Goal: Use online tool/utility: Utilize a website feature to perform a specific function

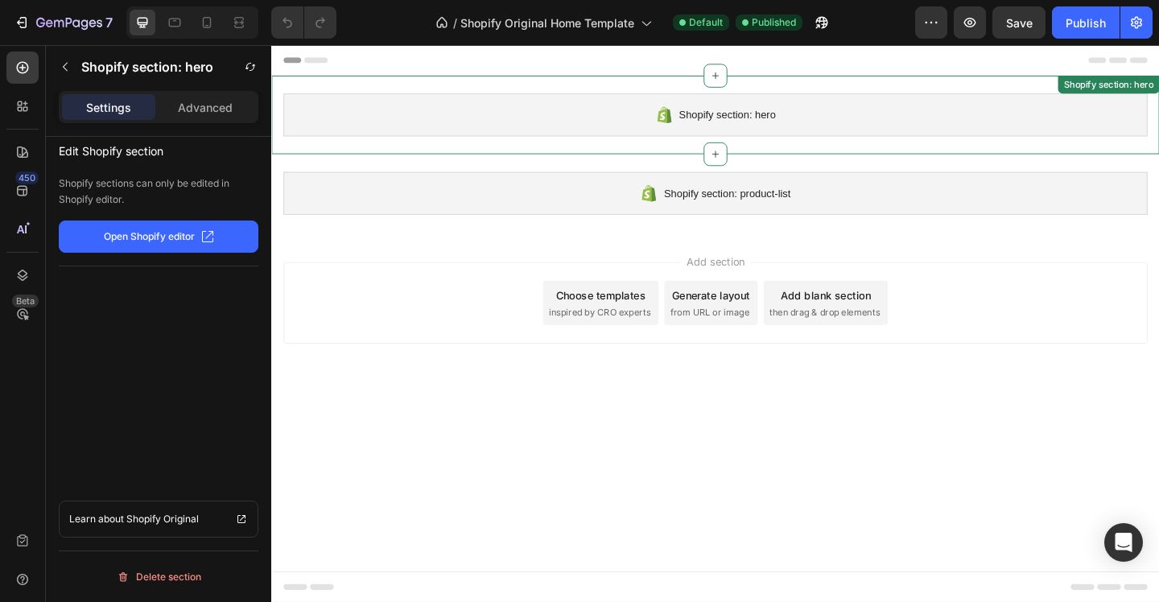
click at [634, 118] on div "Shopify section: hero" at bounding box center [754, 120] width 940 height 47
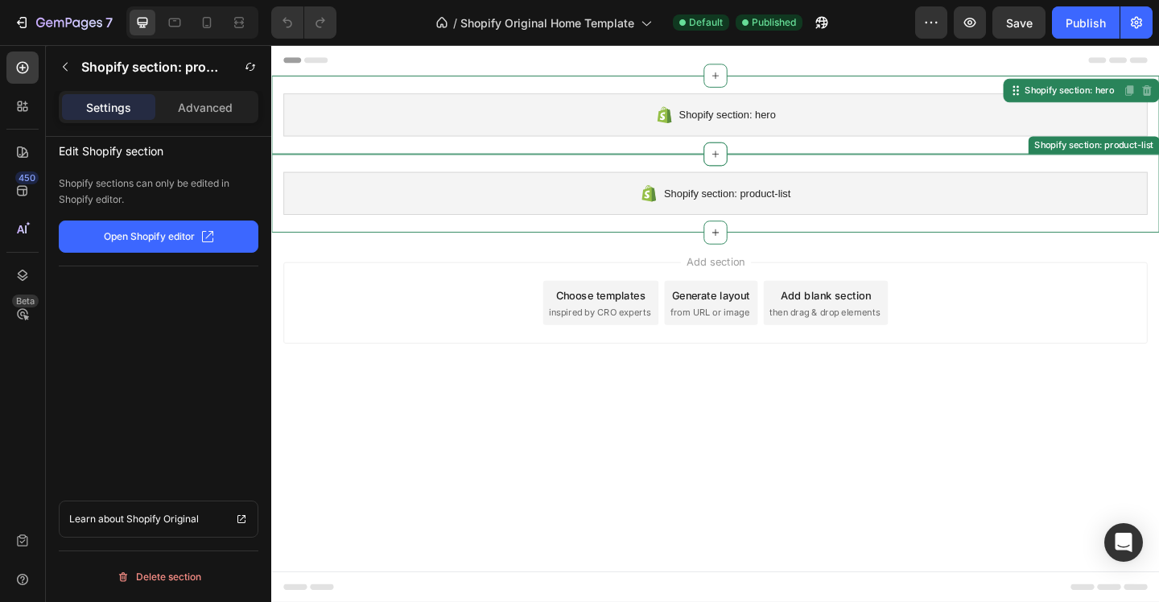
click at [636, 216] on div "Shopify section: product-list" at bounding box center [754, 206] width 940 height 47
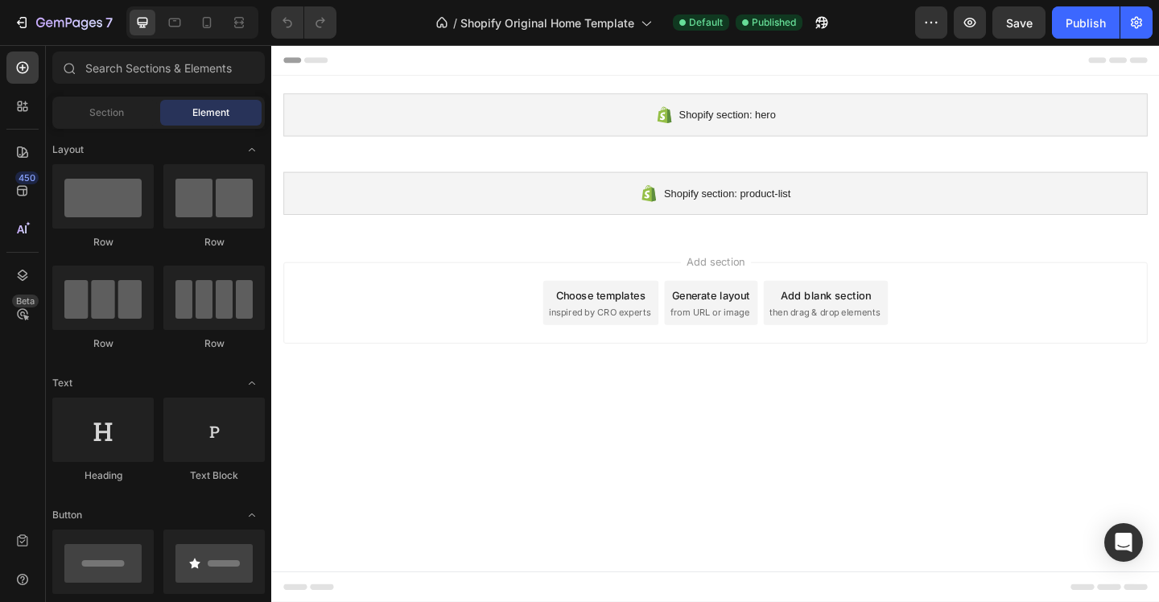
click at [659, 328] on span "inspired by CRO experts" at bounding box center [628, 335] width 110 height 14
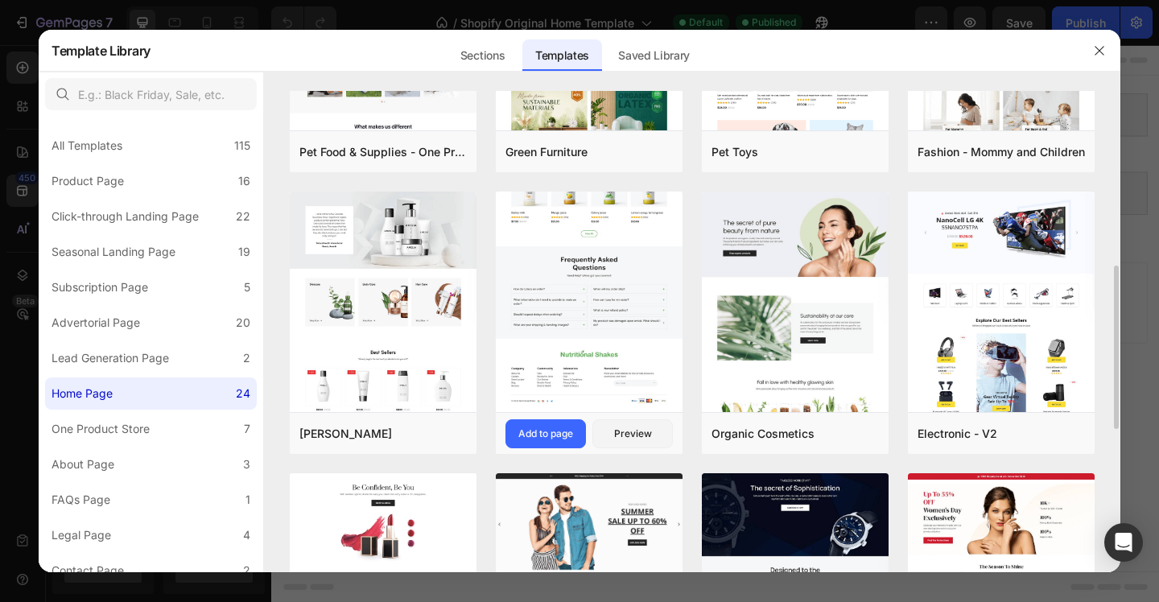
scroll to position [480, 0]
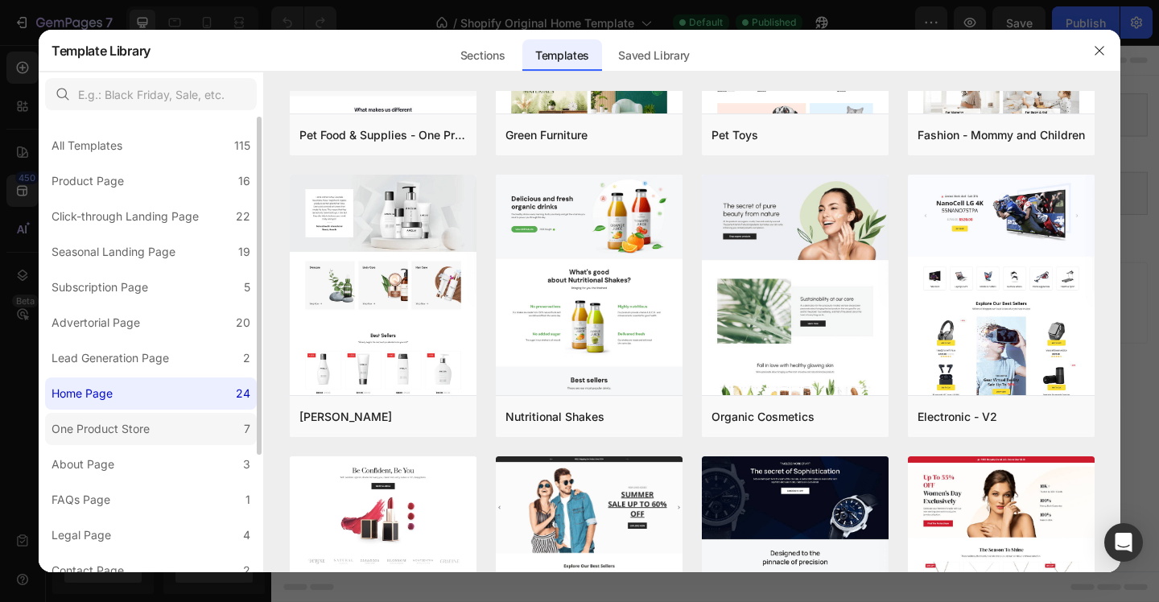
click at [195, 426] on label "One Product Store 7" at bounding box center [151, 429] width 212 height 32
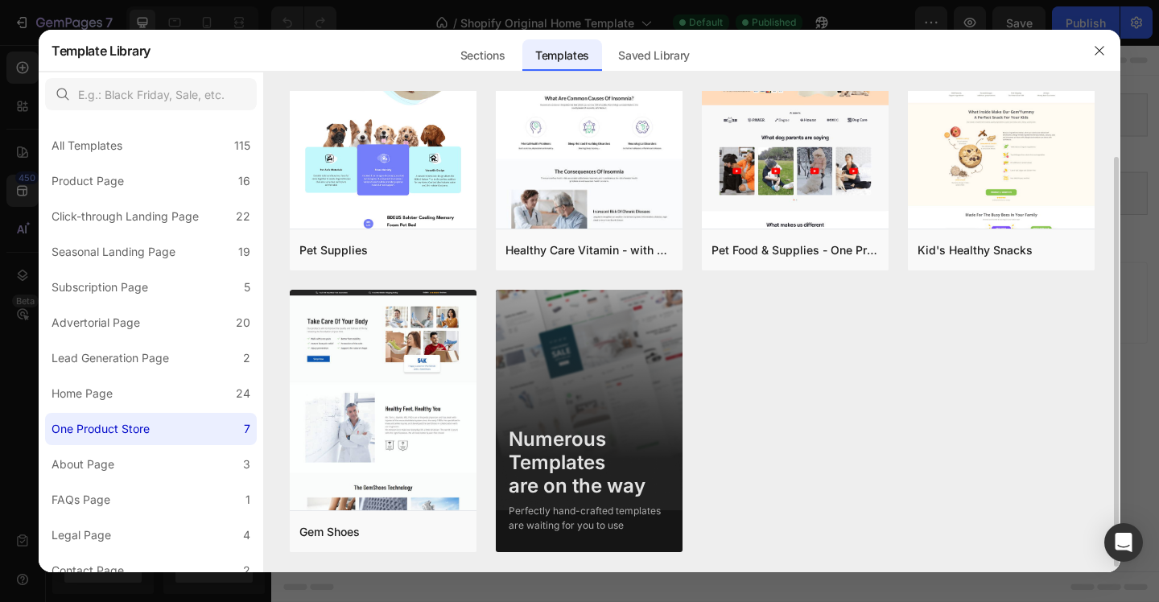
scroll to position [0, 0]
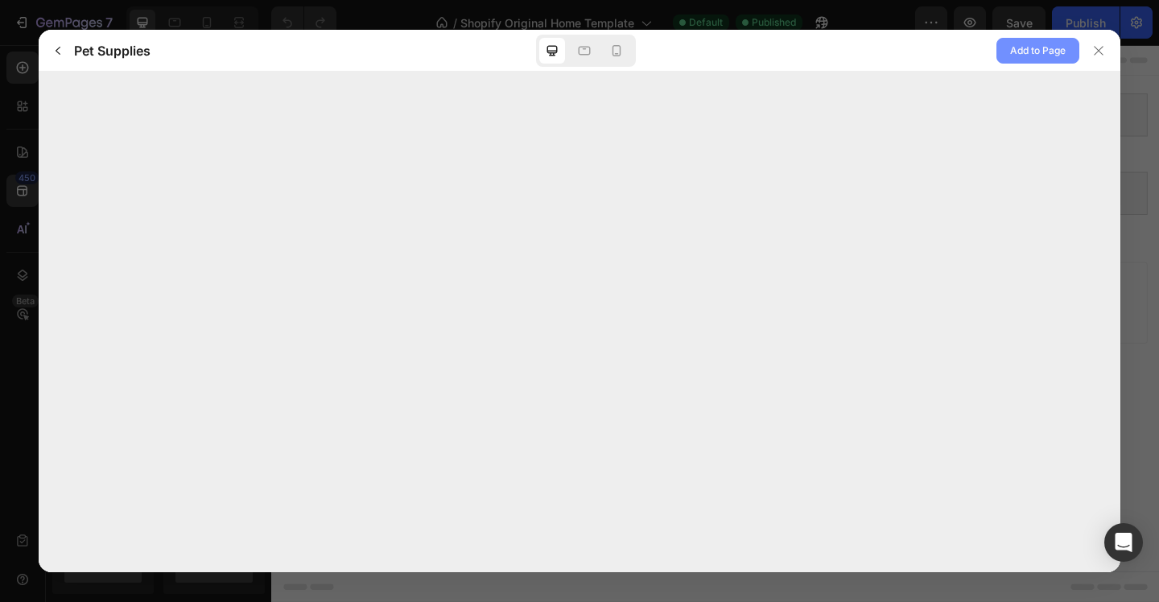
click at [1025, 52] on span "Add to Page" at bounding box center [1038, 50] width 56 height 19
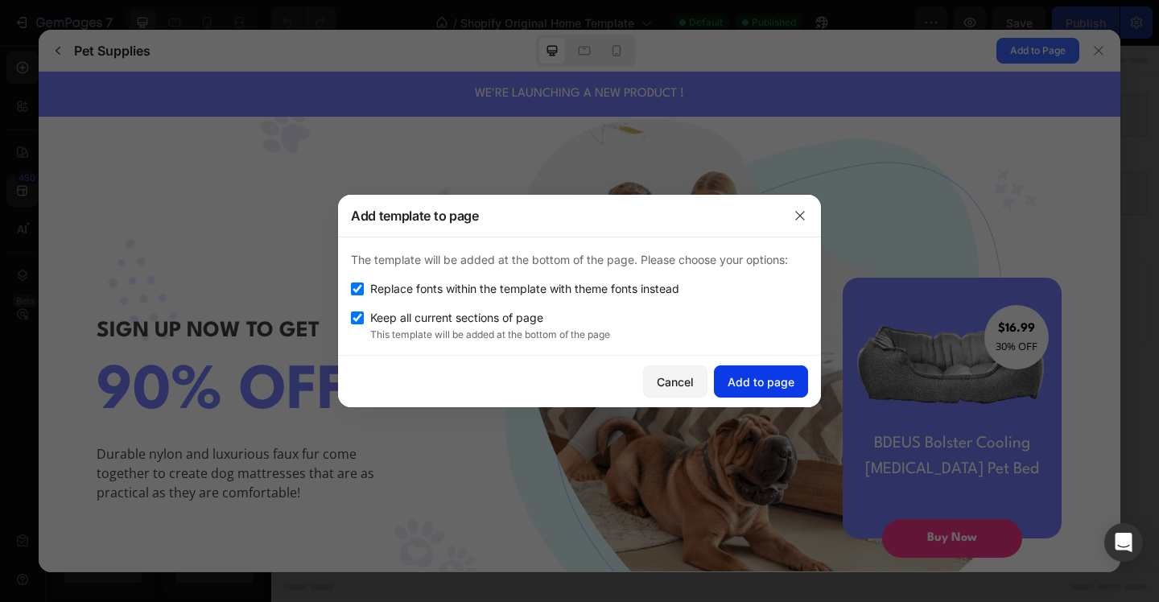
click at [746, 378] on div "Add to page" at bounding box center [761, 382] width 67 height 17
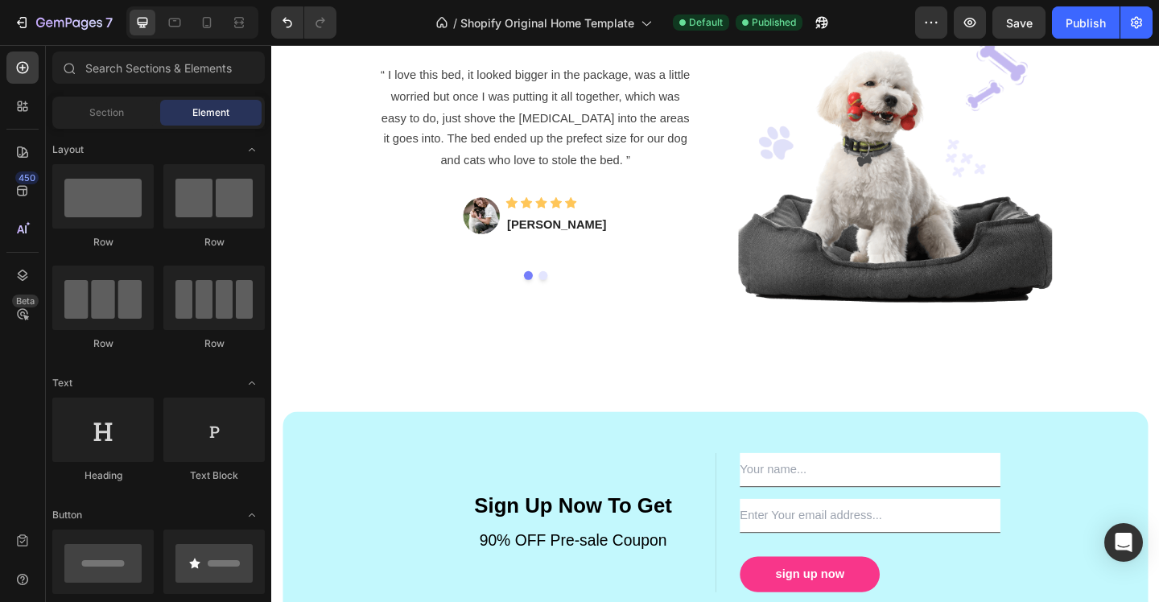
scroll to position [2434, 0]
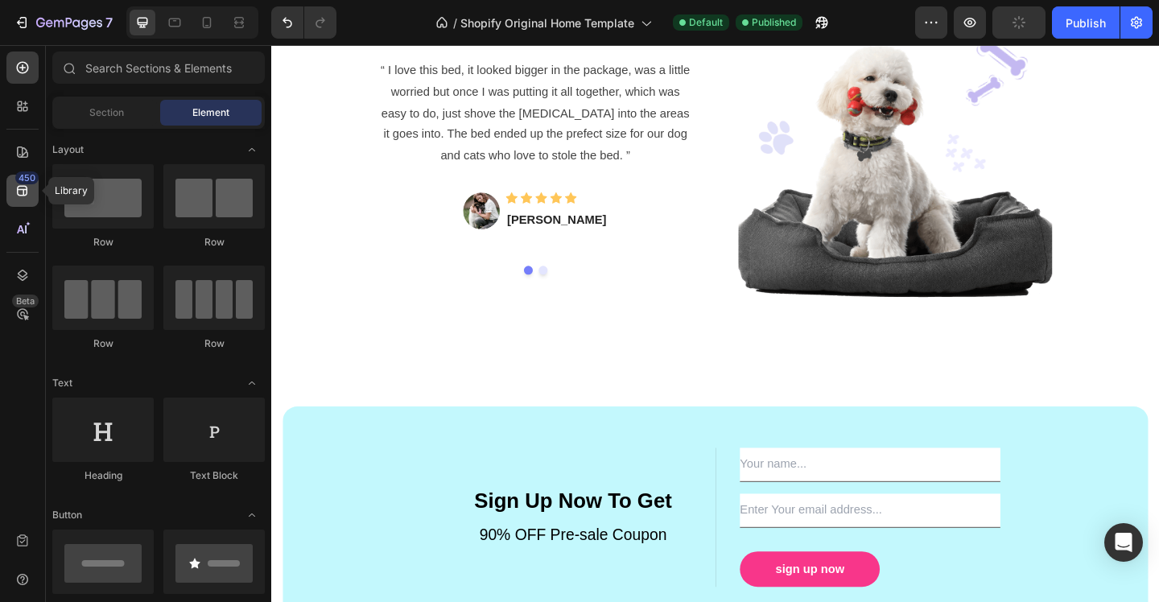
click at [24, 198] on icon at bounding box center [22, 191] width 16 height 16
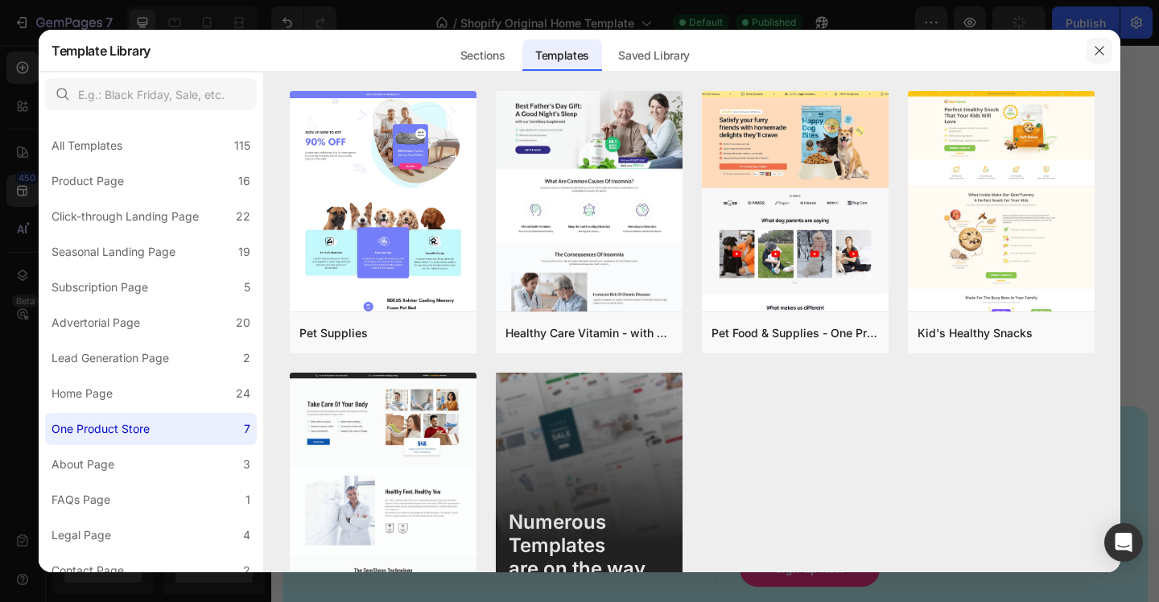
click at [1098, 55] on icon "button" at bounding box center [1099, 50] width 13 height 13
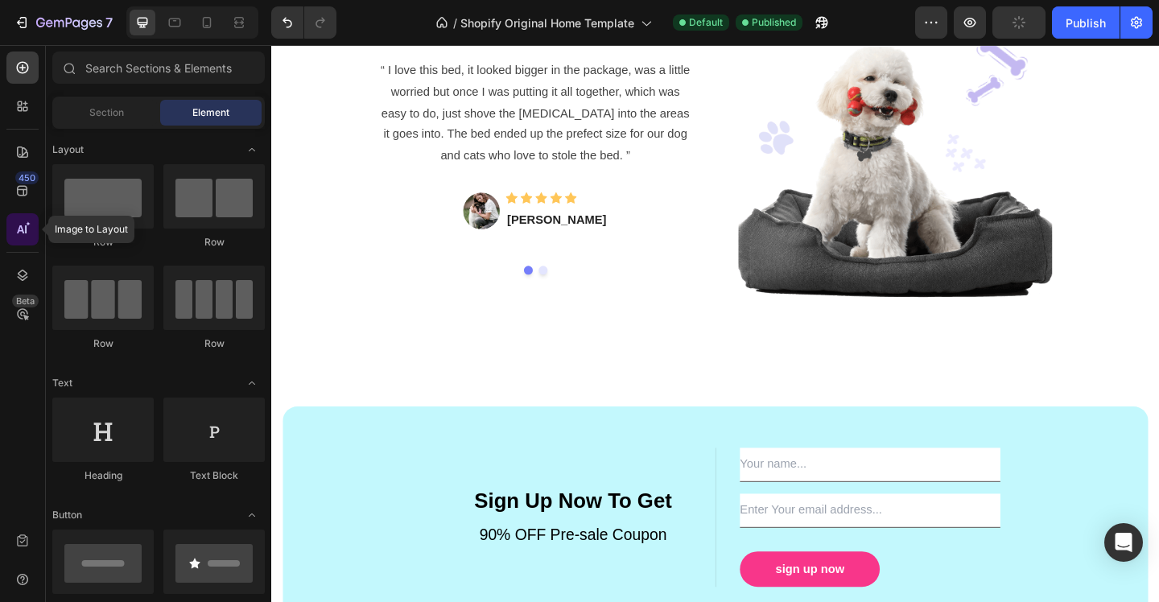
click at [22, 236] on icon at bounding box center [22, 229] width 16 height 16
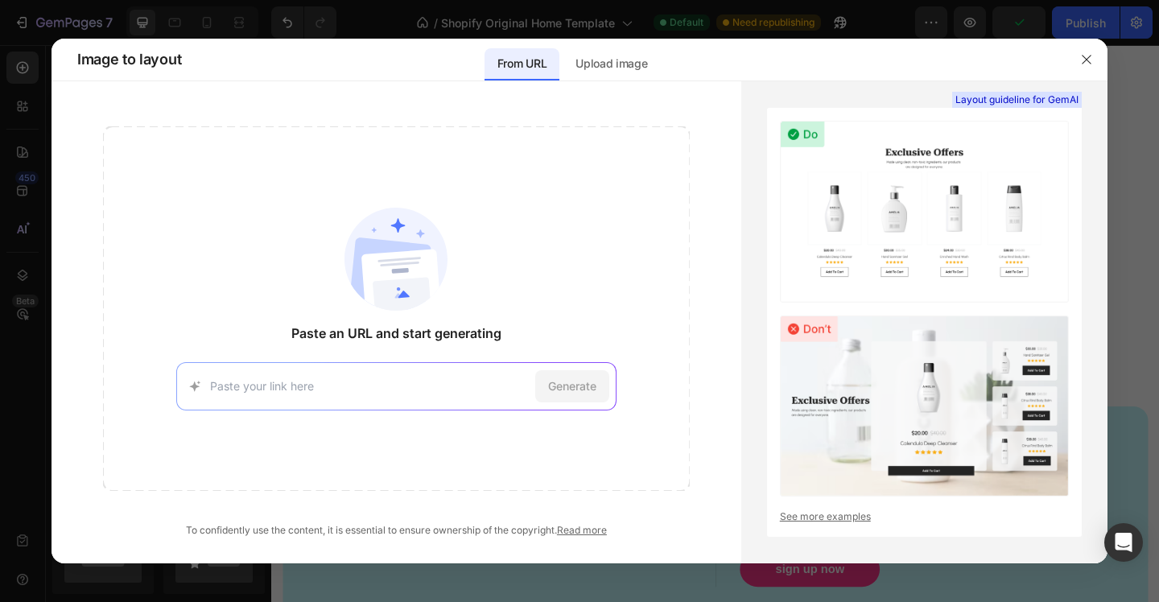
click at [381, 370] on div "Generate" at bounding box center [396, 386] width 440 height 48
click at [379, 391] on input at bounding box center [369, 386] width 319 height 17
paste input "[URL][DOMAIN_NAME]"
type input "[URL][DOMAIN_NAME]"
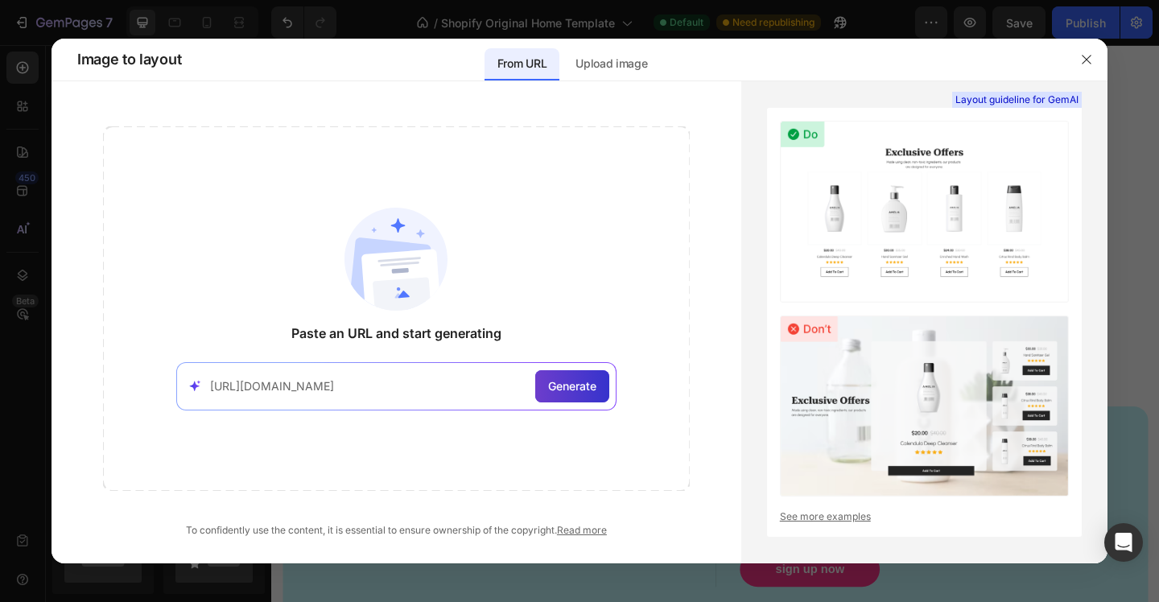
scroll to position [0, 0]
click at [576, 394] on span "Generate" at bounding box center [572, 386] width 48 height 17
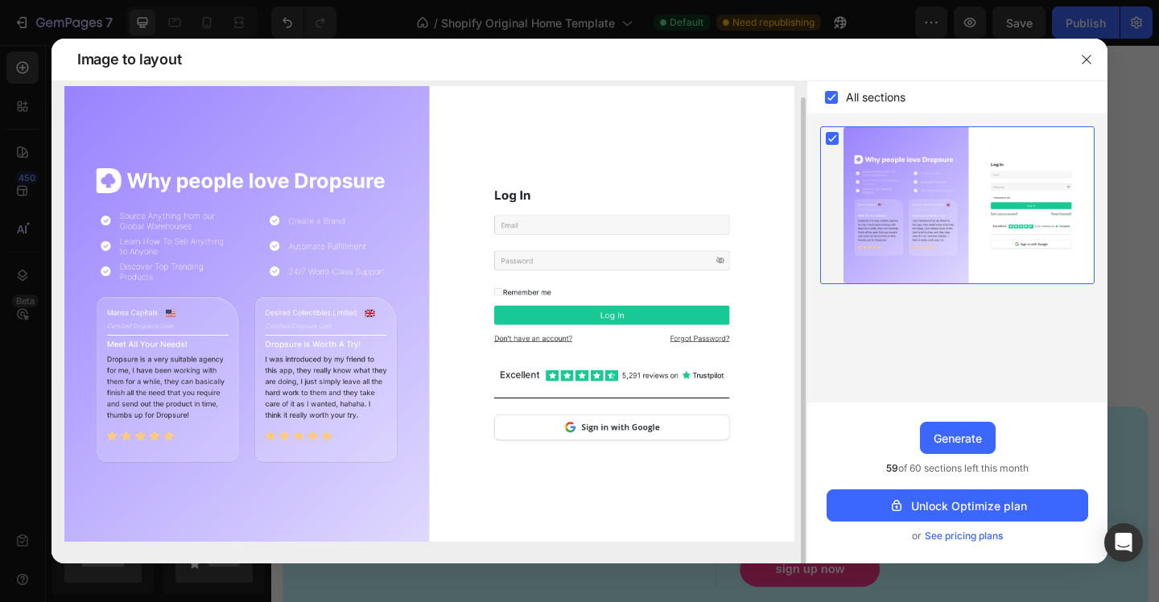
scroll to position [12, 0]
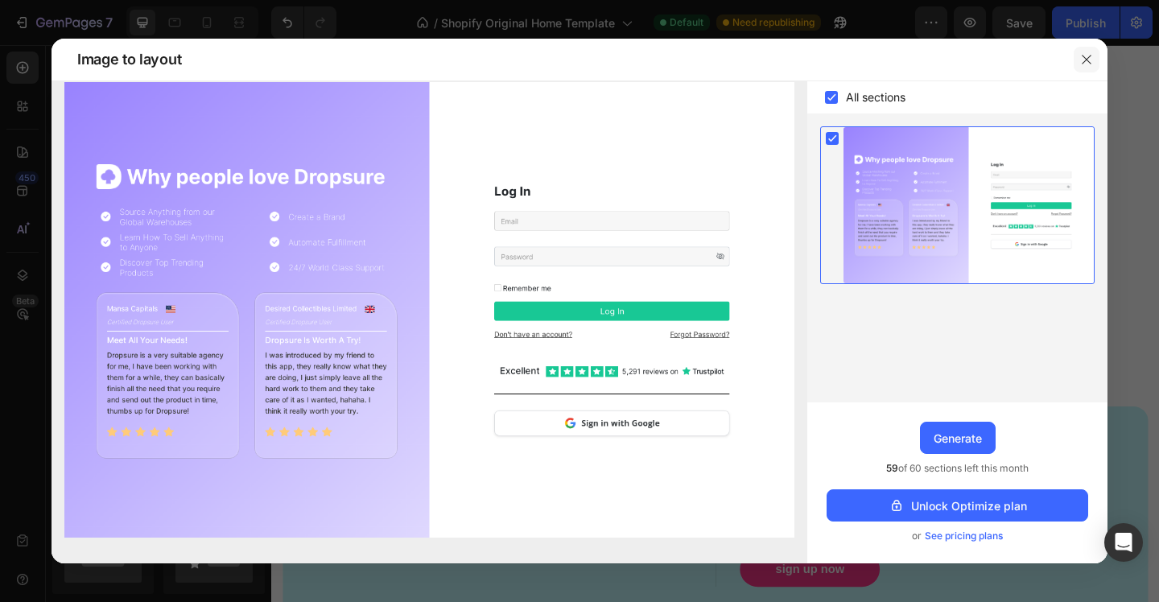
click at [1088, 53] on icon "button" at bounding box center [1086, 59] width 13 height 13
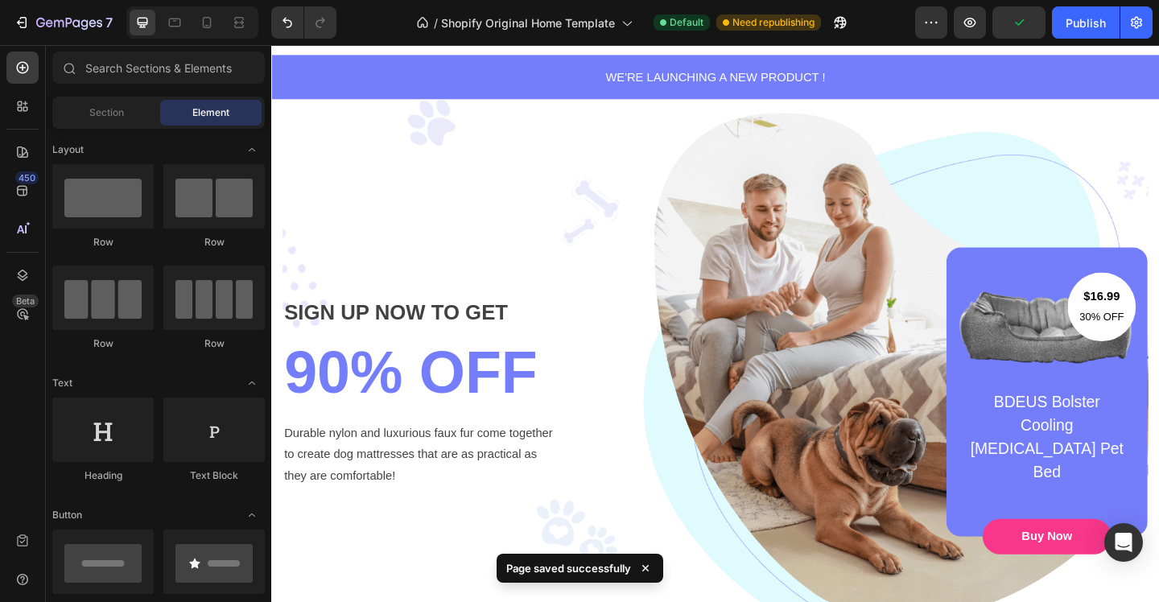
scroll to position [0, 0]
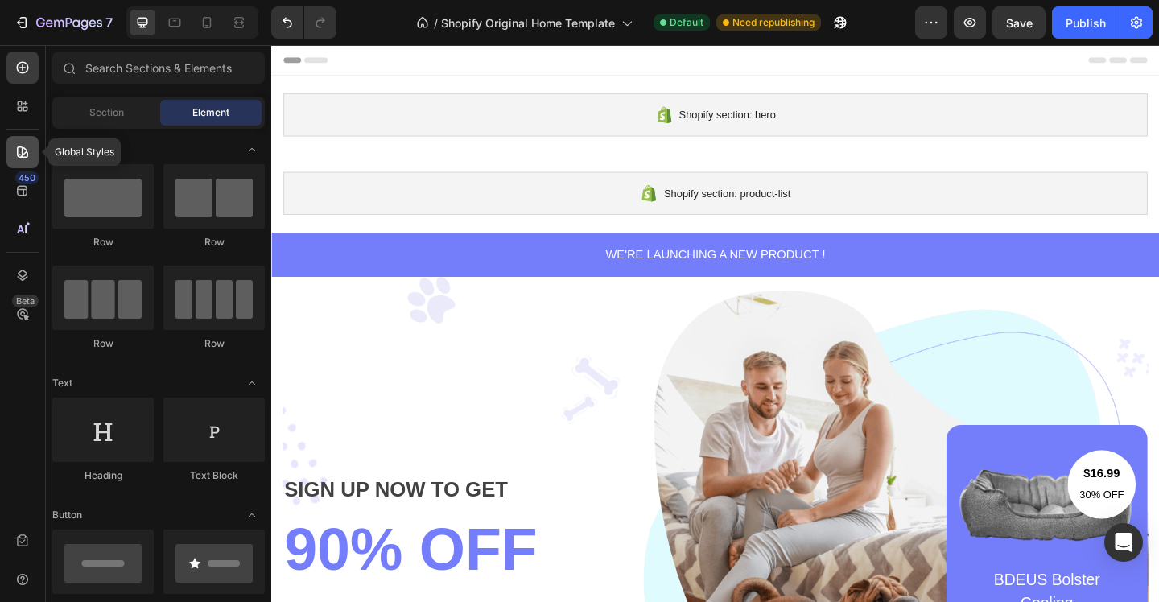
click at [23, 145] on icon at bounding box center [22, 152] width 16 height 16
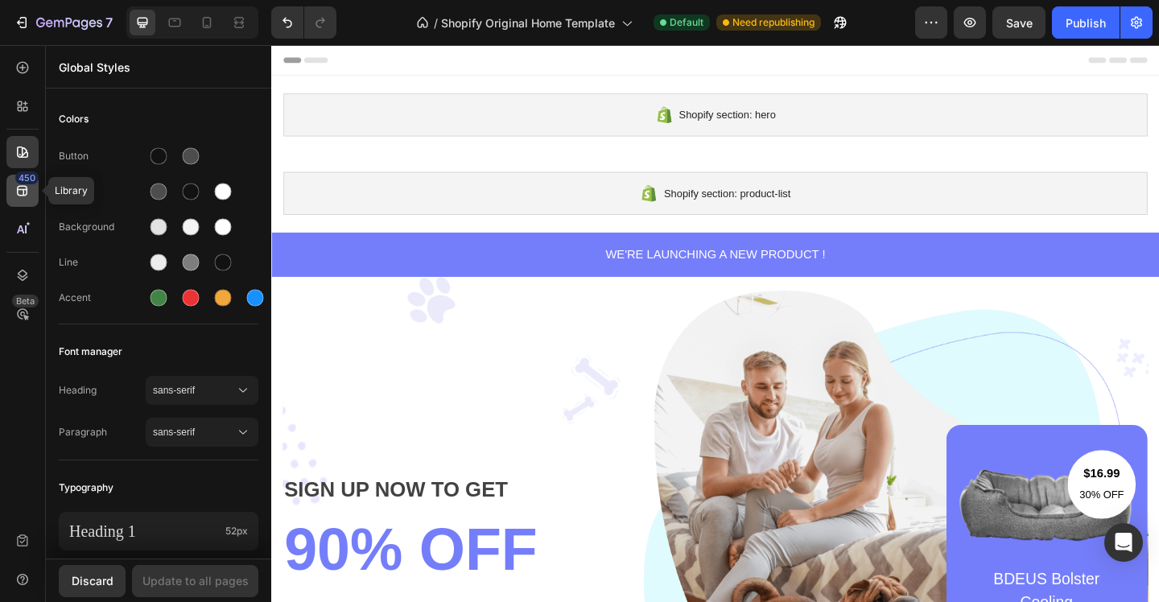
click at [23, 178] on div "450" at bounding box center [26, 177] width 23 height 13
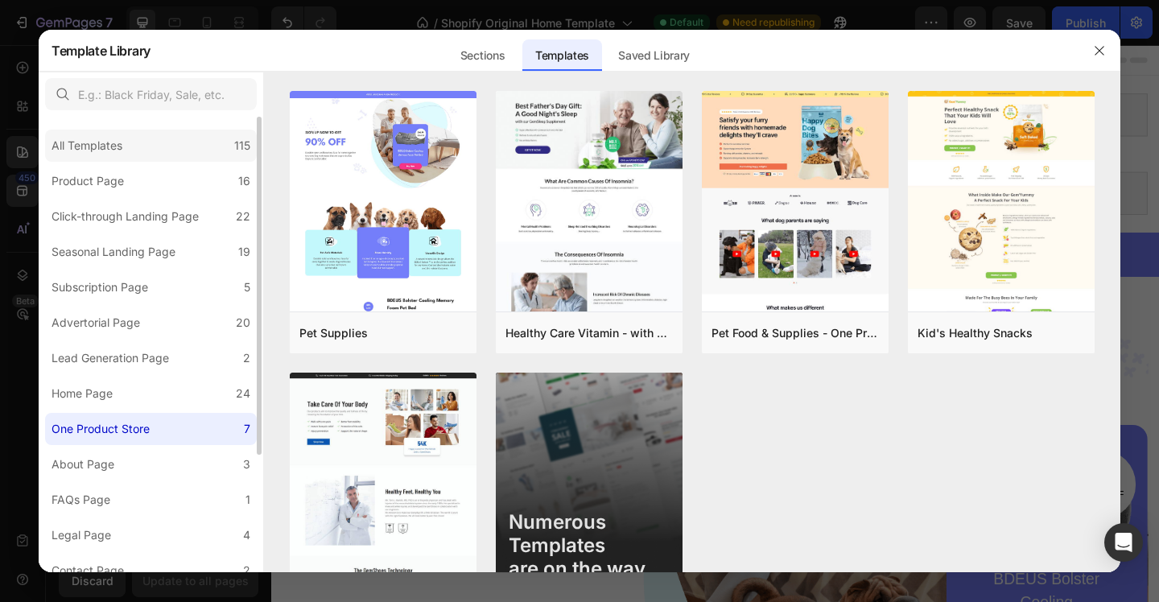
click at [69, 152] on div "All Templates" at bounding box center [87, 145] width 71 height 19
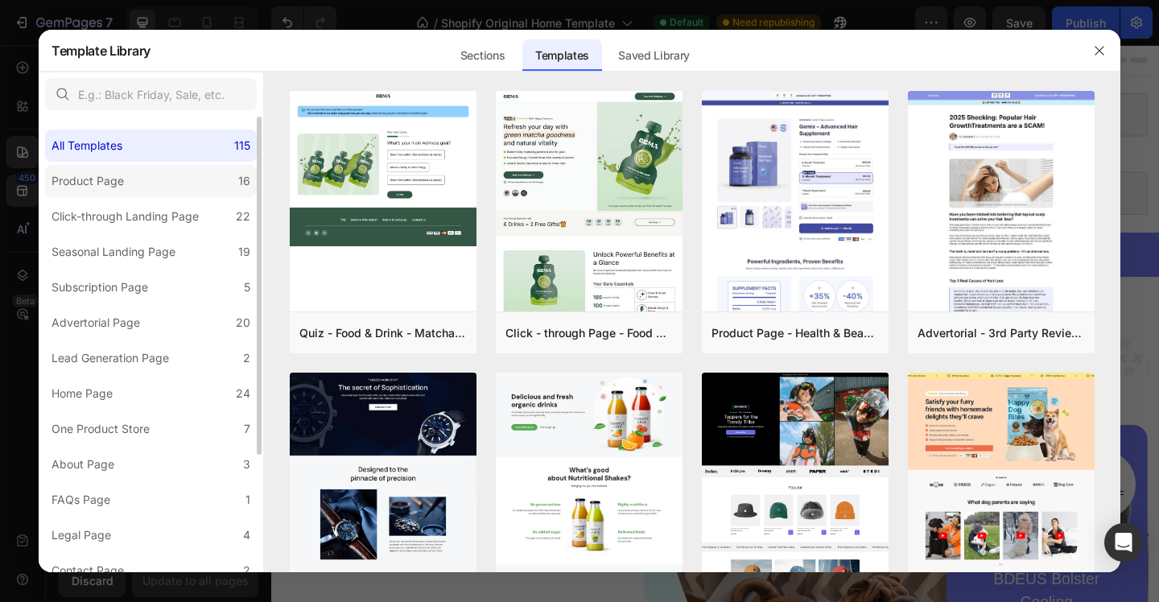
click at [77, 183] on div "Product Page" at bounding box center [88, 180] width 72 height 19
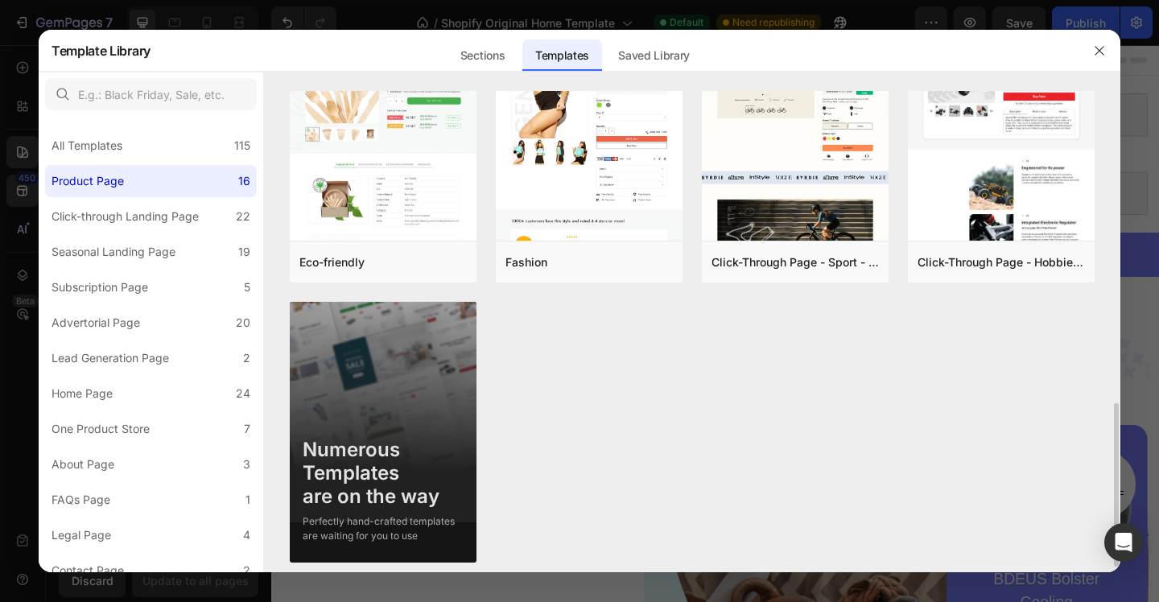
scroll to position [915, 0]
click at [345, 423] on img at bounding box center [383, 432] width 187 height 258
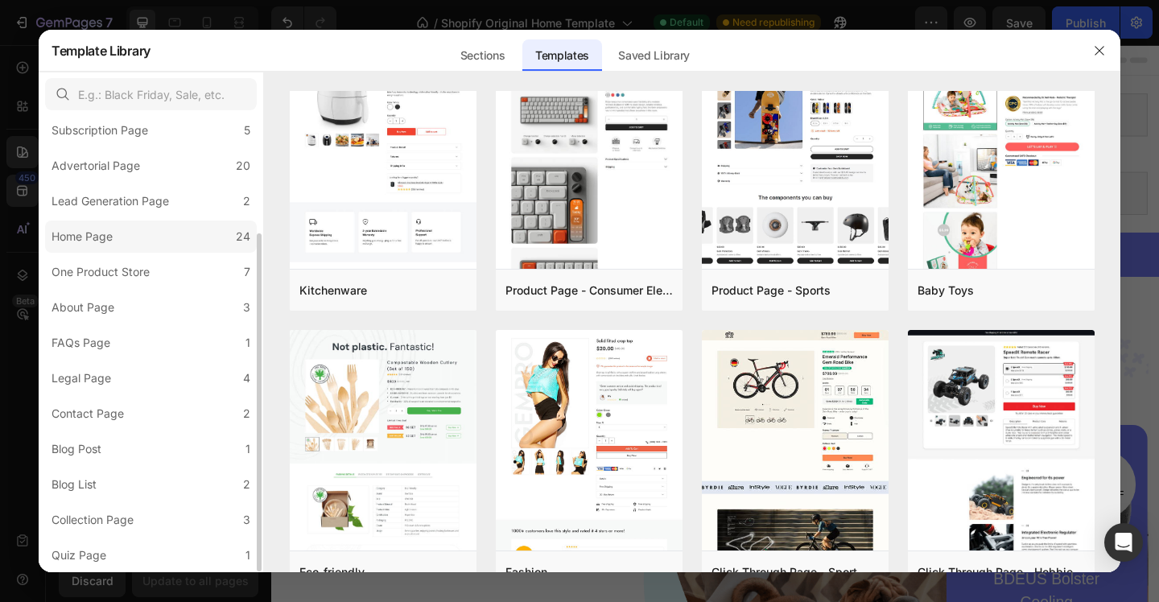
scroll to position [0, 0]
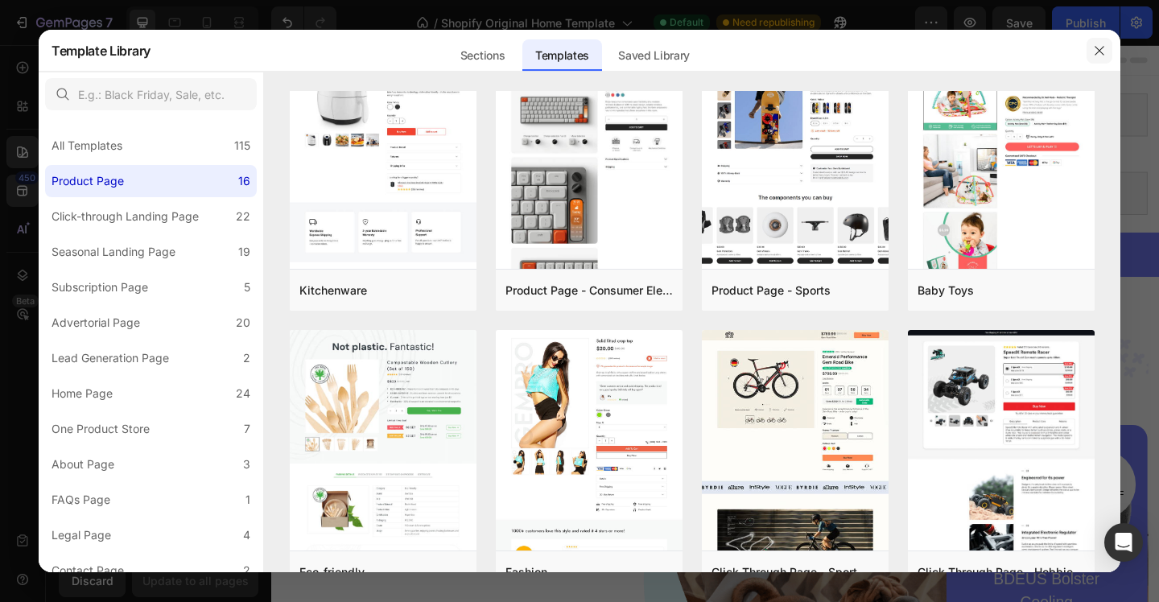
click at [1098, 49] on icon "button" at bounding box center [1099, 50] width 9 height 9
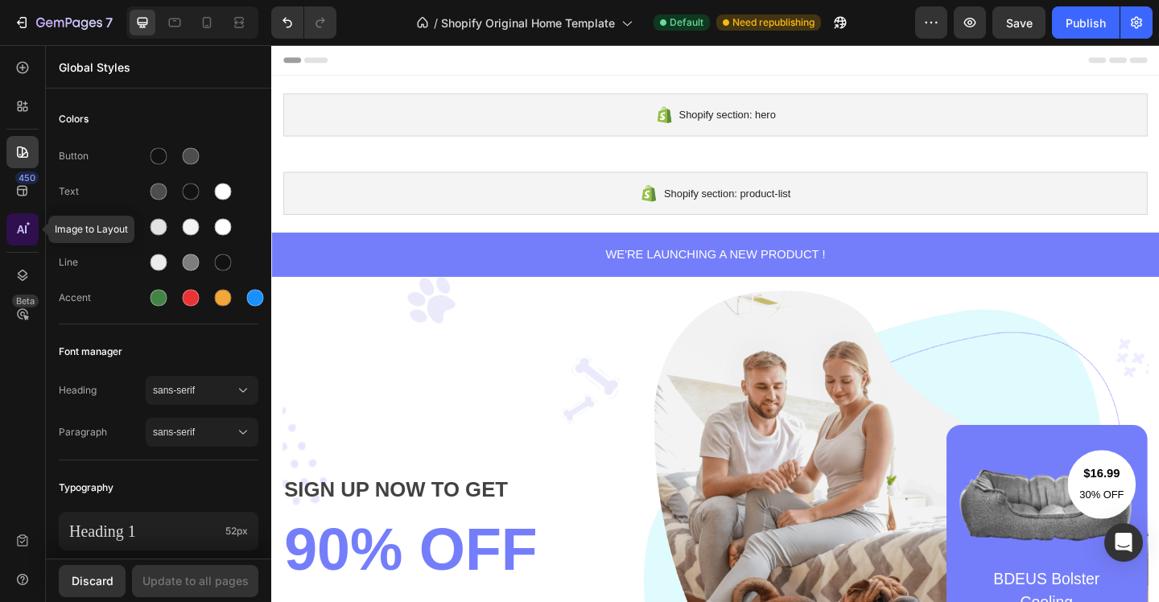
click at [29, 225] on icon at bounding box center [22, 229] width 16 height 16
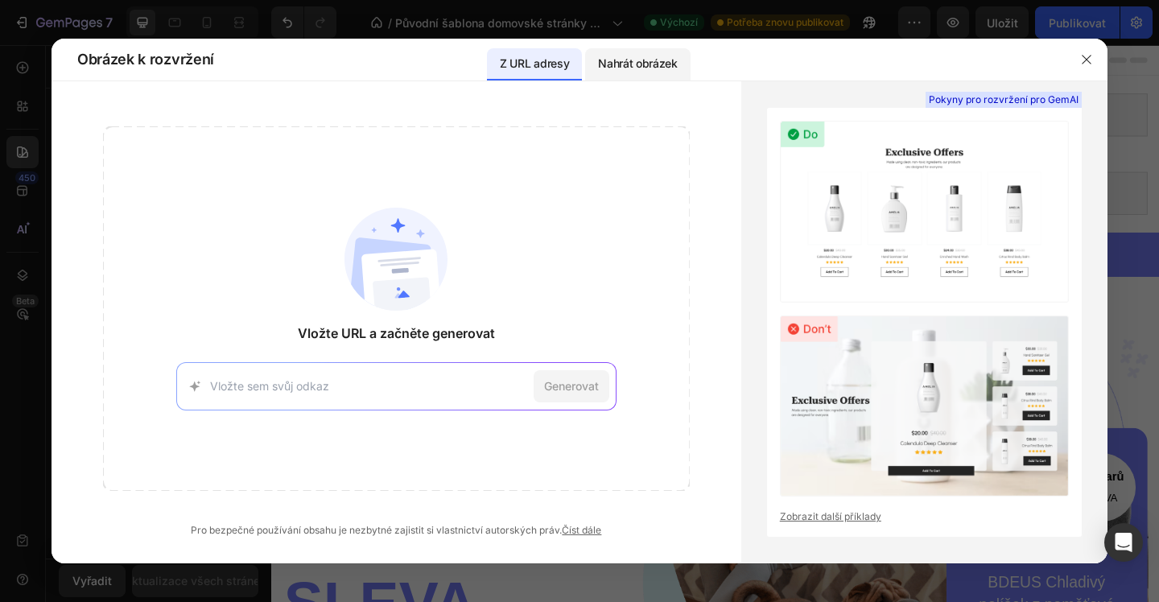
click at [621, 62] on font "Nahrát obrázek" at bounding box center [638, 63] width 80 height 14
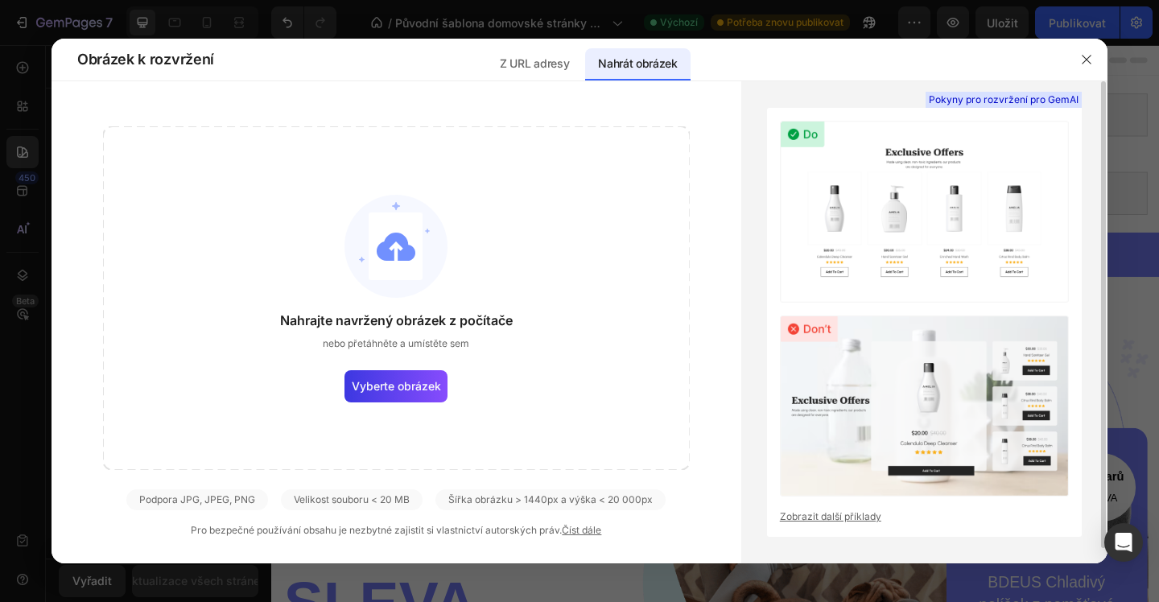
scroll to position [15, 0]
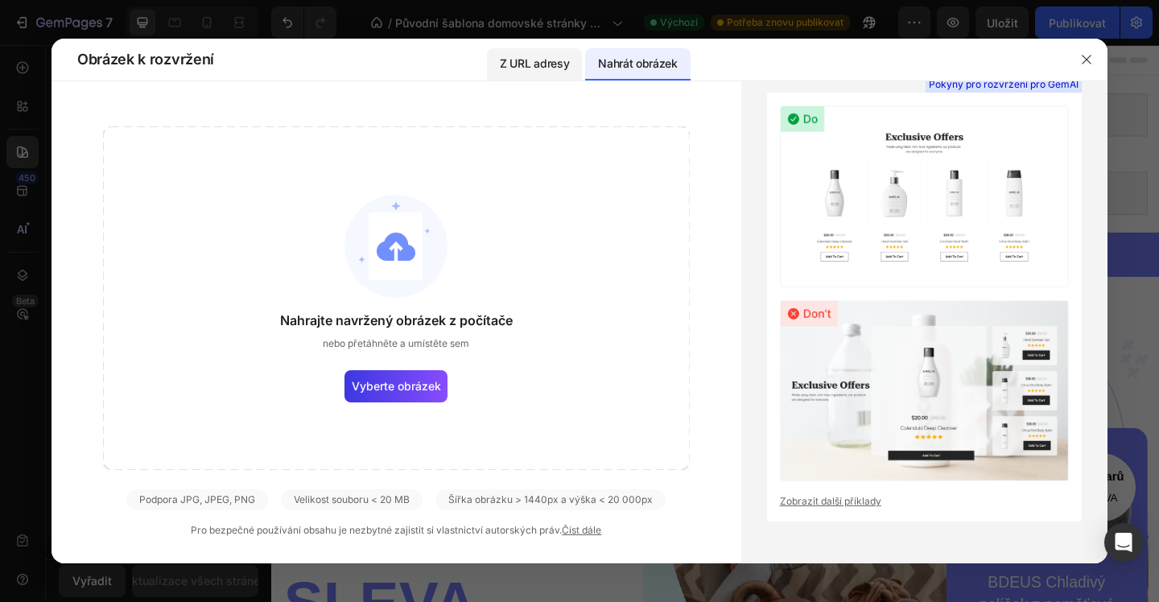
click at [510, 69] on font "Z URL adresy" at bounding box center [534, 63] width 69 height 14
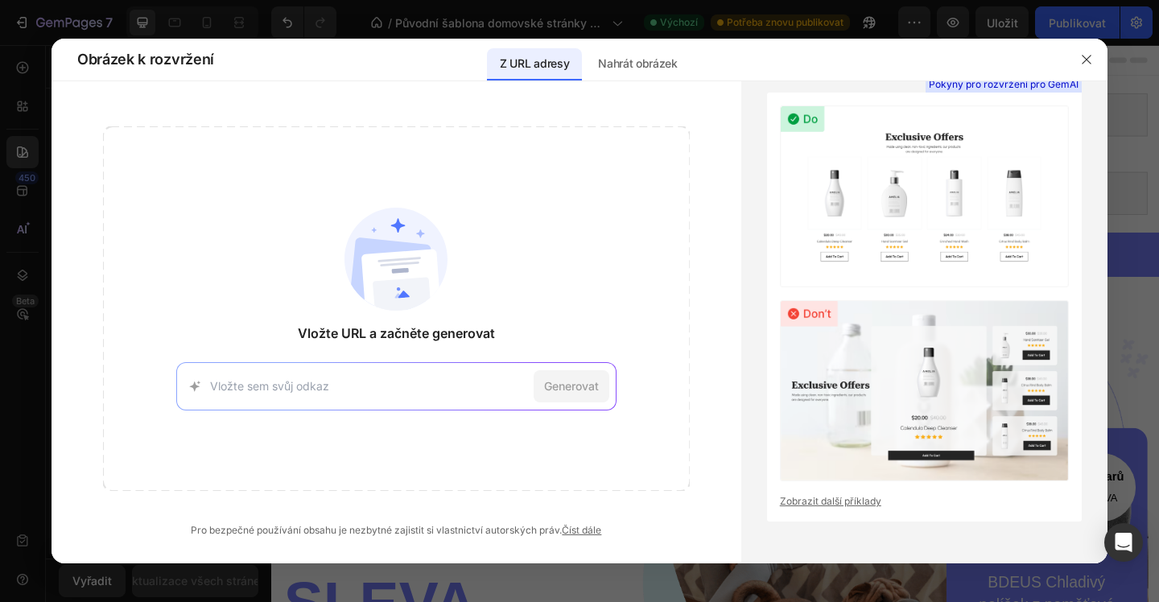
click at [378, 378] on input at bounding box center [368, 386] width 317 height 17
type input "[URL][DOMAIN_NAME]"
click at [616, 386] on div "[URL][DOMAIN_NAME] Generovat" at bounding box center [396, 386] width 440 height 48
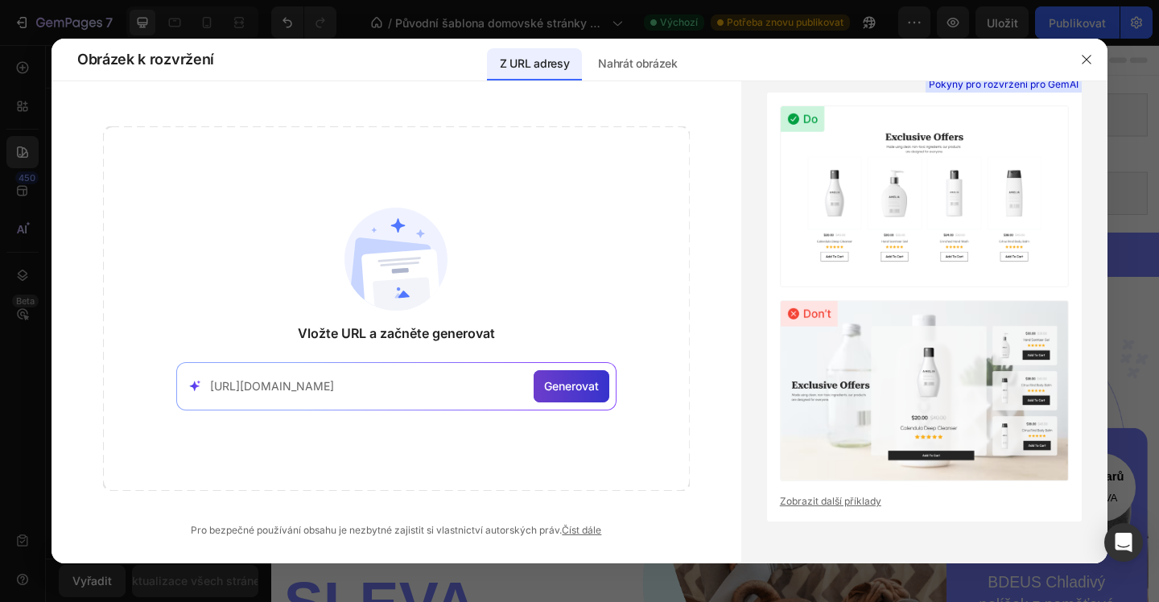
click at [595, 386] on font "Generovat" at bounding box center [571, 386] width 55 height 14
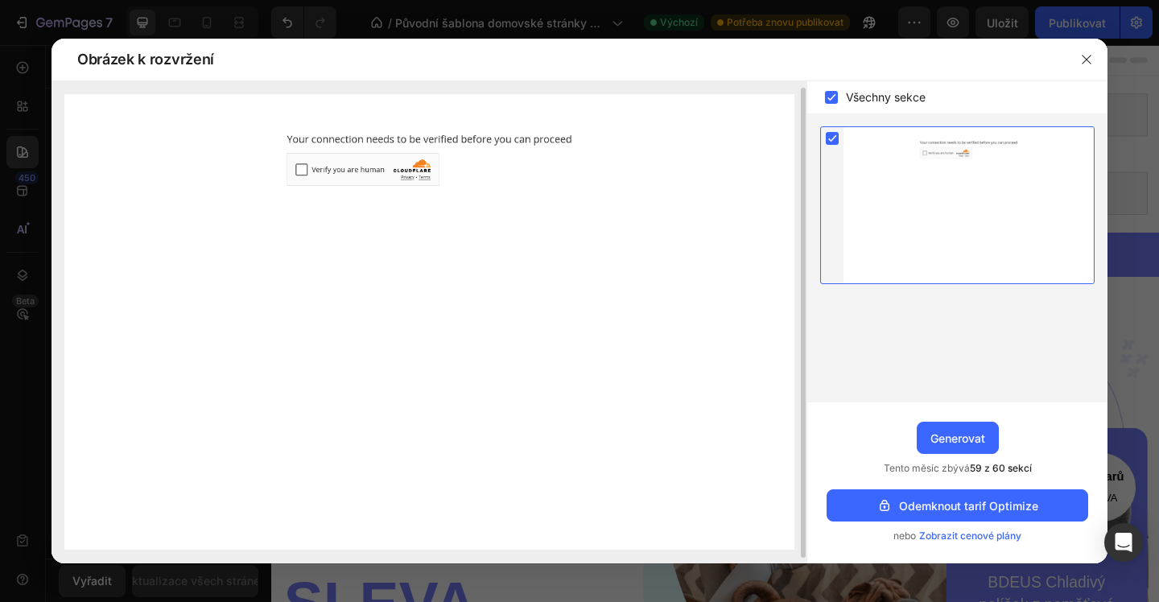
scroll to position [12, 0]
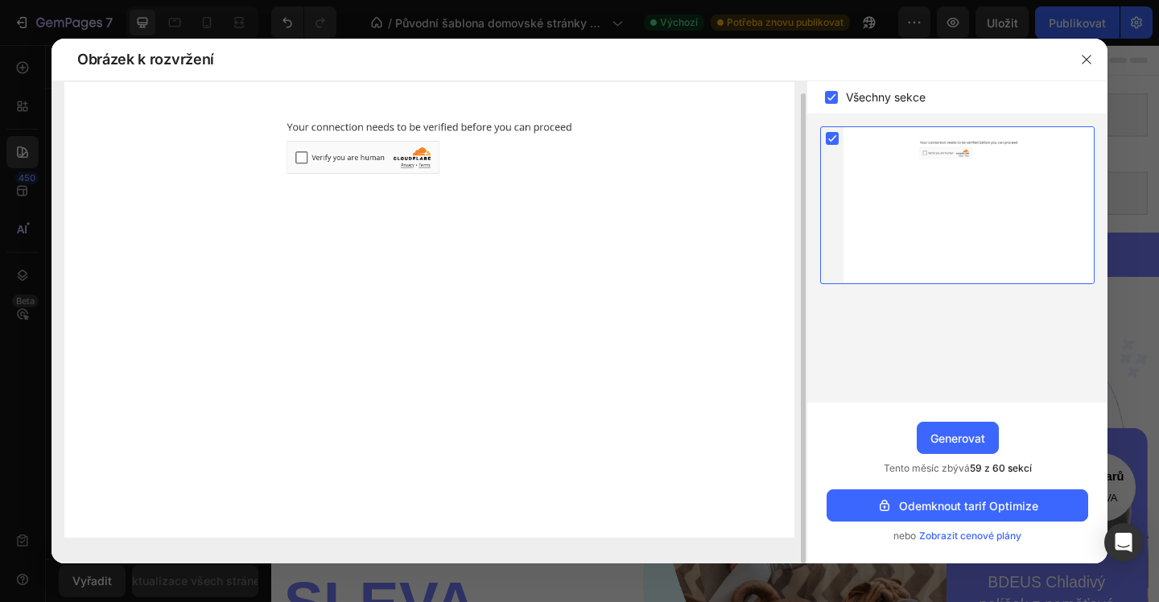
click at [299, 157] on img at bounding box center [429, 310] width 730 height 456
click at [303, 159] on img at bounding box center [429, 310] width 730 height 456
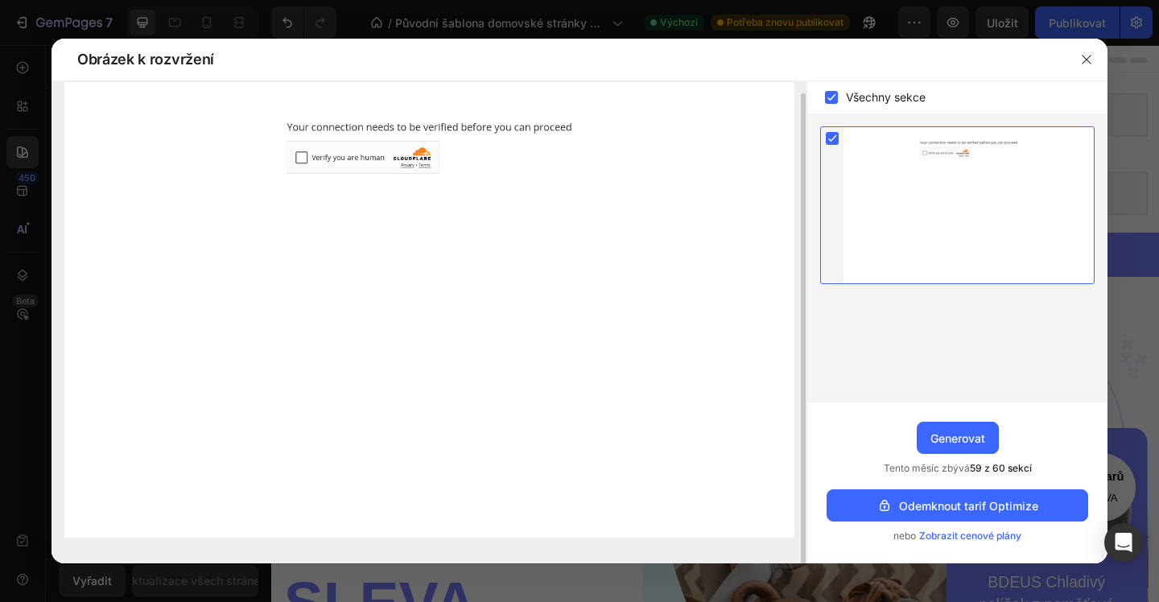
click at [303, 159] on img at bounding box center [429, 310] width 730 height 456
click at [1090, 64] on icon "button" at bounding box center [1086, 59] width 13 height 13
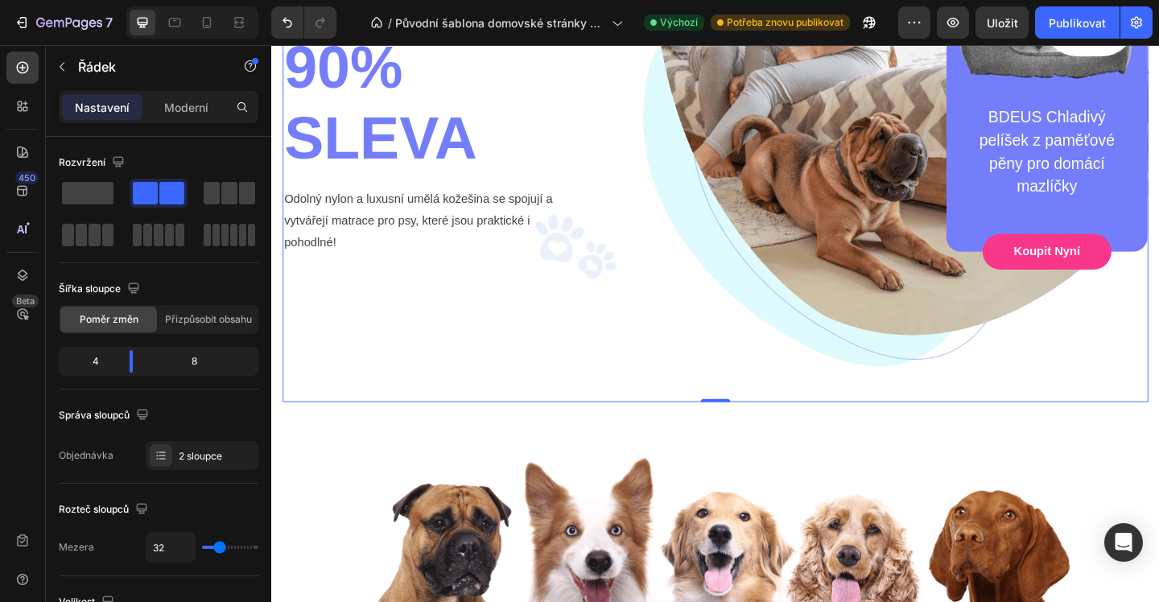
scroll to position [511, 0]
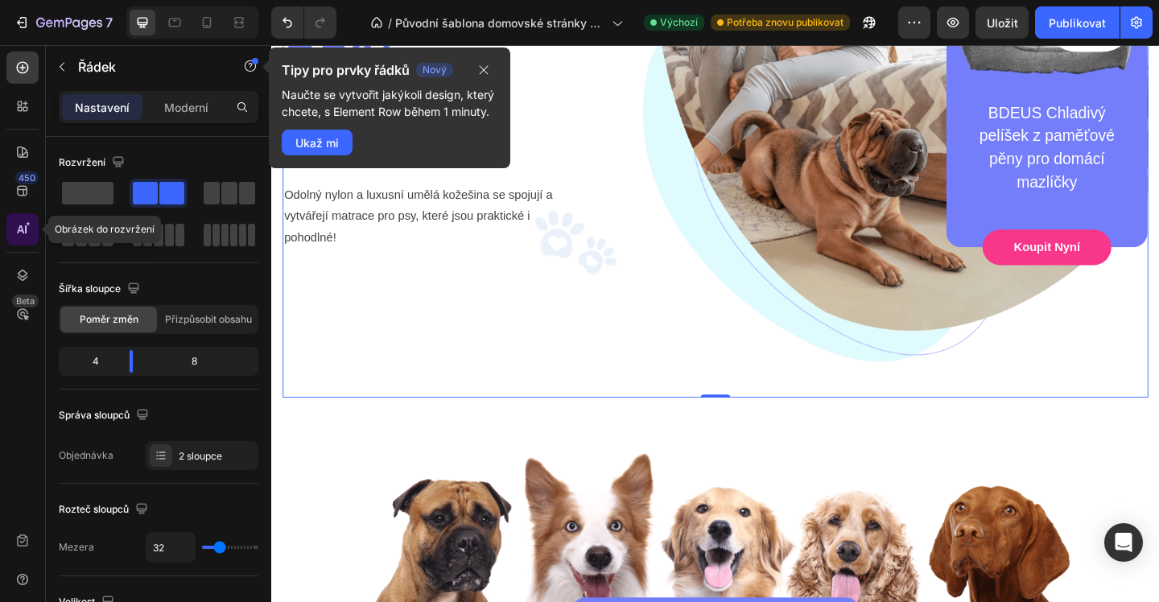
click at [18, 225] on icon at bounding box center [22, 229] width 16 height 16
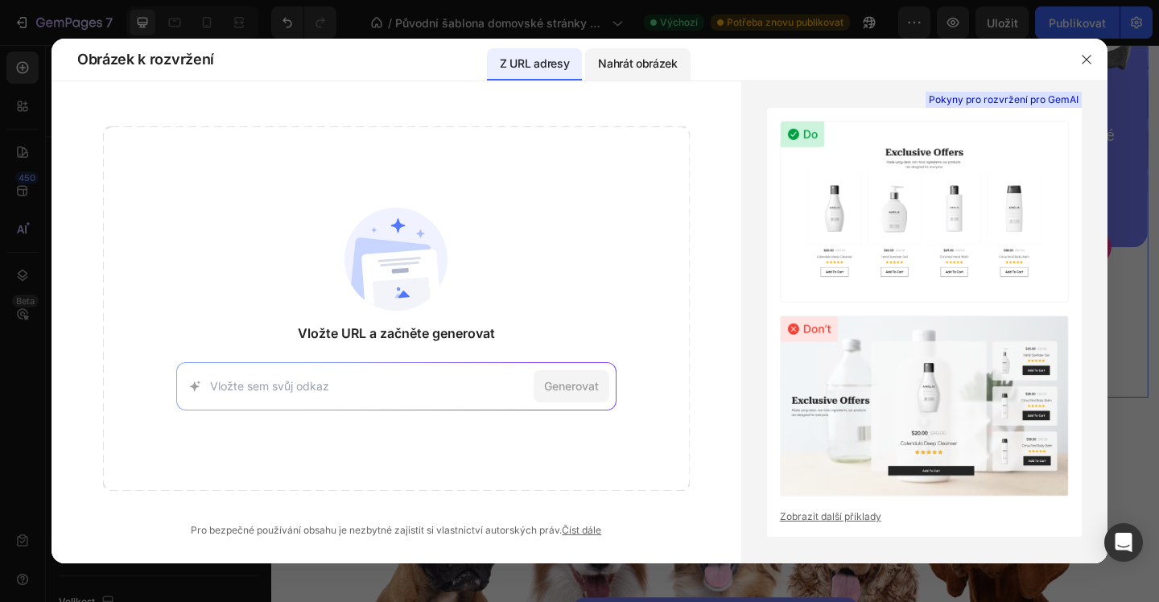
click at [604, 62] on font "Nahrát obrázek" at bounding box center [638, 63] width 80 height 14
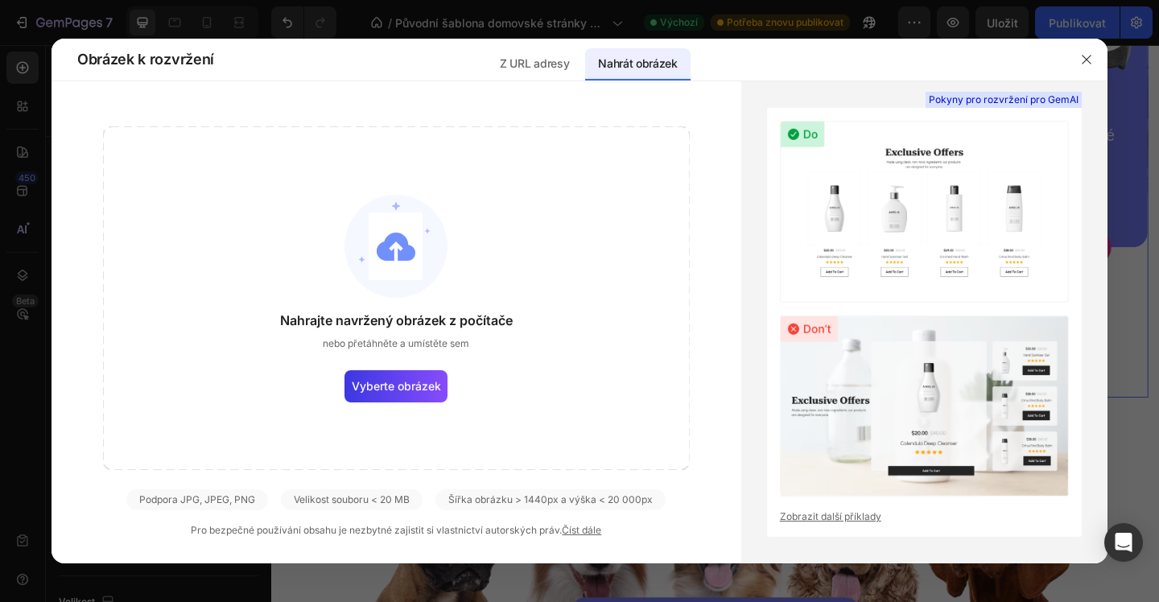
click at [386, 261] on img at bounding box center [396, 246] width 103 height 103
click at [408, 386] on font "Vyberte obrázek" at bounding box center [396, 386] width 89 height 14
click at [0, 0] on input "Vyberte obrázek" at bounding box center [0, 0] width 0 height 0
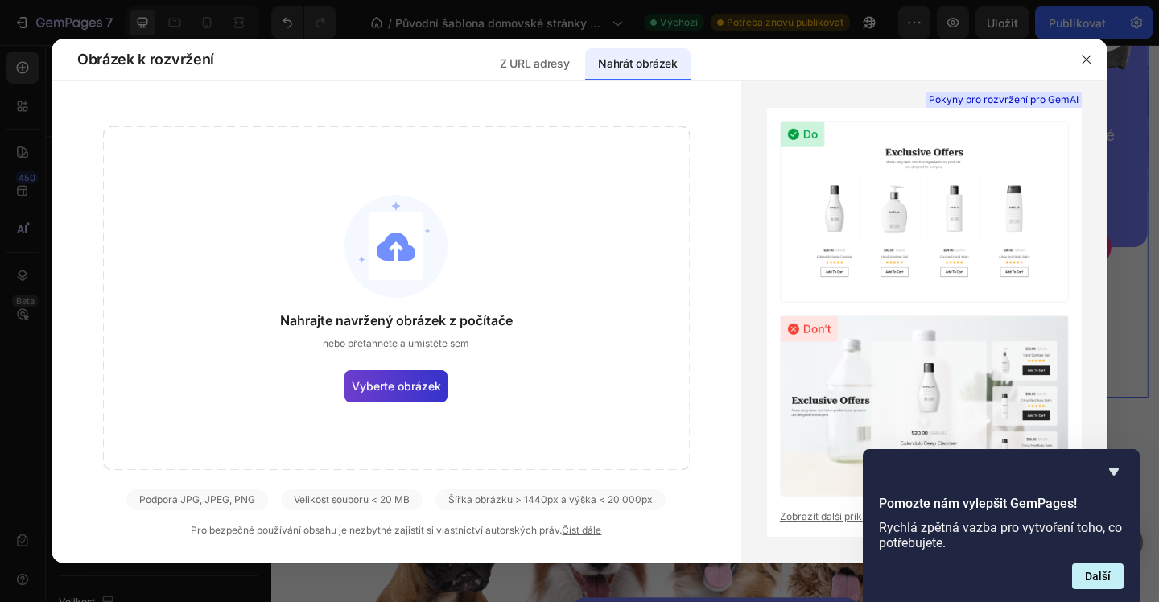
click at [391, 382] on font "Vyberte obrázek" at bounding box center [396, 386] width 89 height 14
click at [0, 0] on input "Vyberte obrázek" at bounding box center [0, 0] width 0 height 0
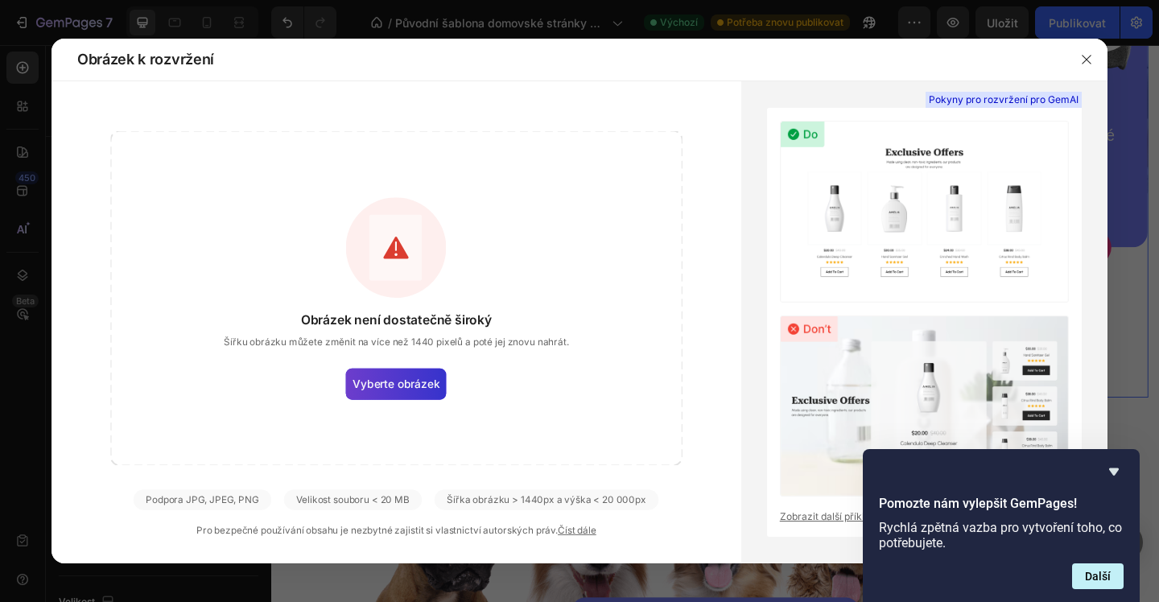
click at [432, 389] on font "Vyberte obrázek" at bounding box center [396, 384] width 87 height 14
click at [0, 0] on input "Vyberte obrázek" at bounding box center [0, 0] width 0 height 0
click at [1076, 62] on button "button" at bounding box center [1087, 60] width 26 height 26
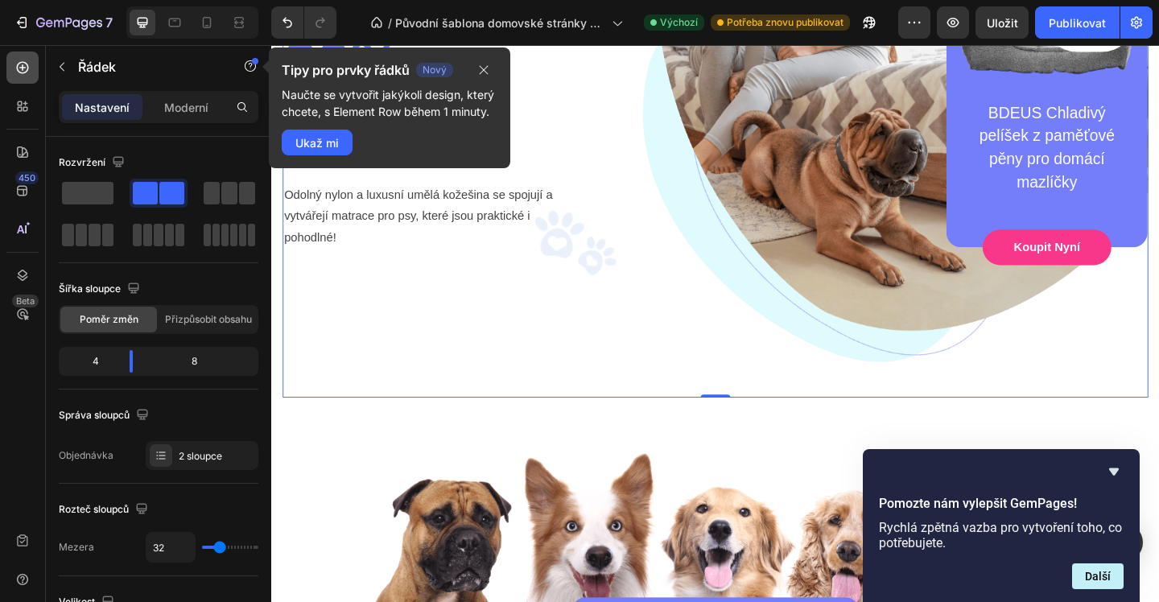
click at [21, 81] on div at bounding box center [22, 68] width 32 height 32
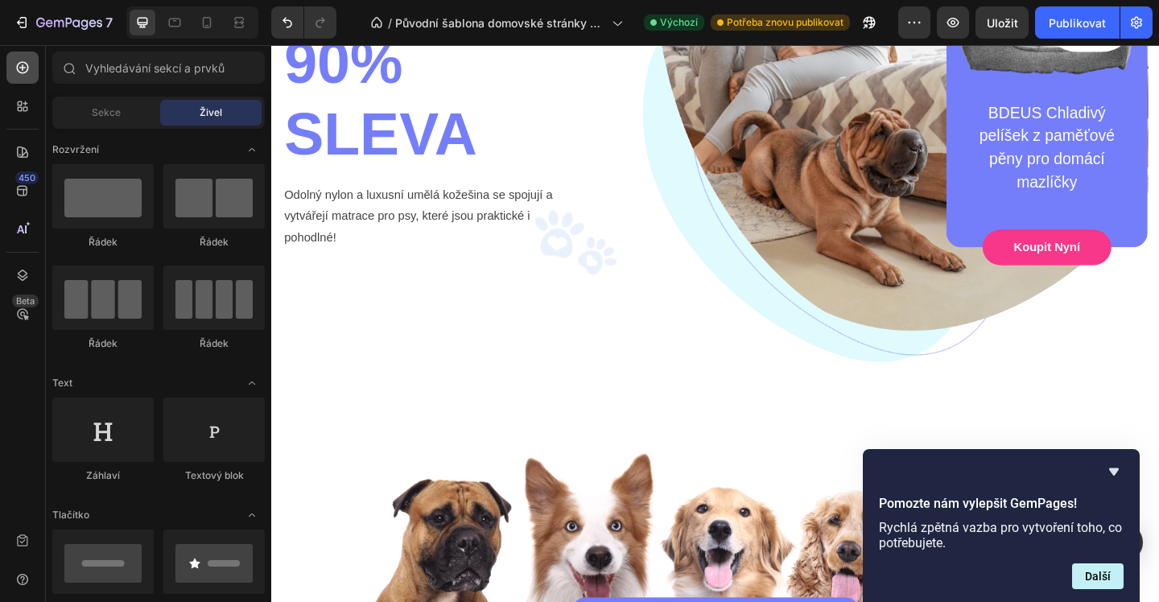
click at [22, 68] on icon at bounding box center [22, 67] width 6 height 6
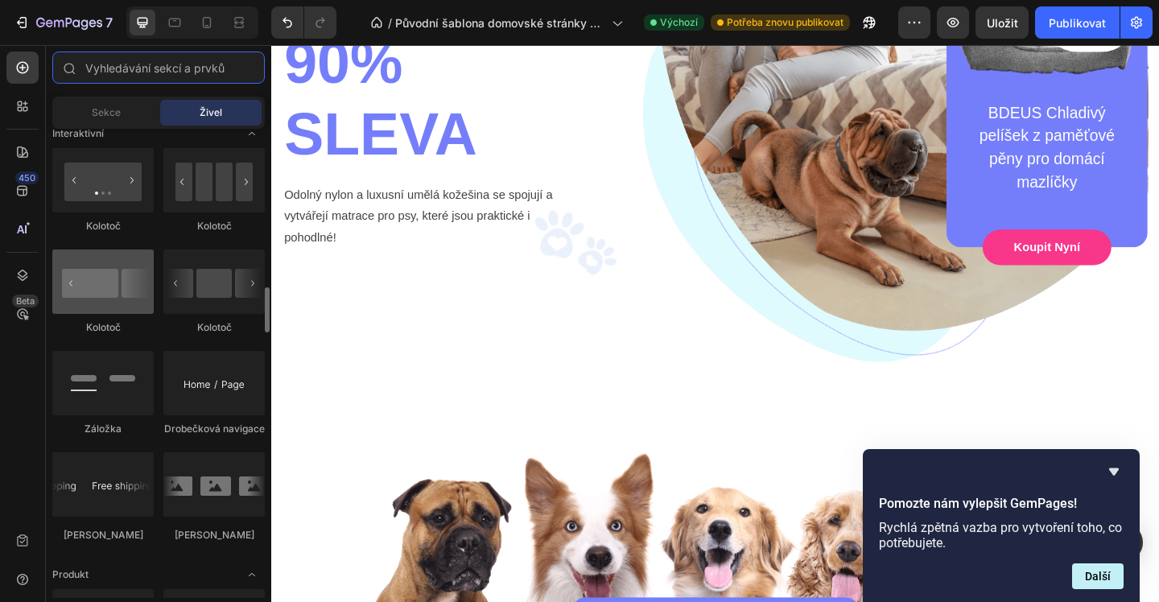
scroll to position [1642, 0]
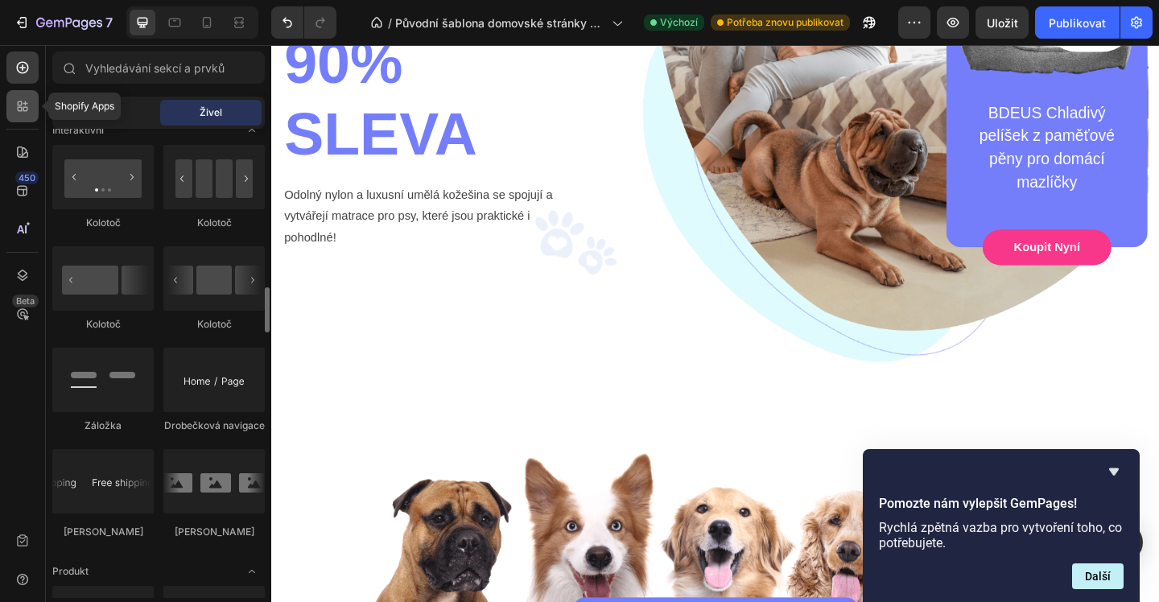
click at [26, 120] on div at bounding box center [22, 106] width 32 height 32
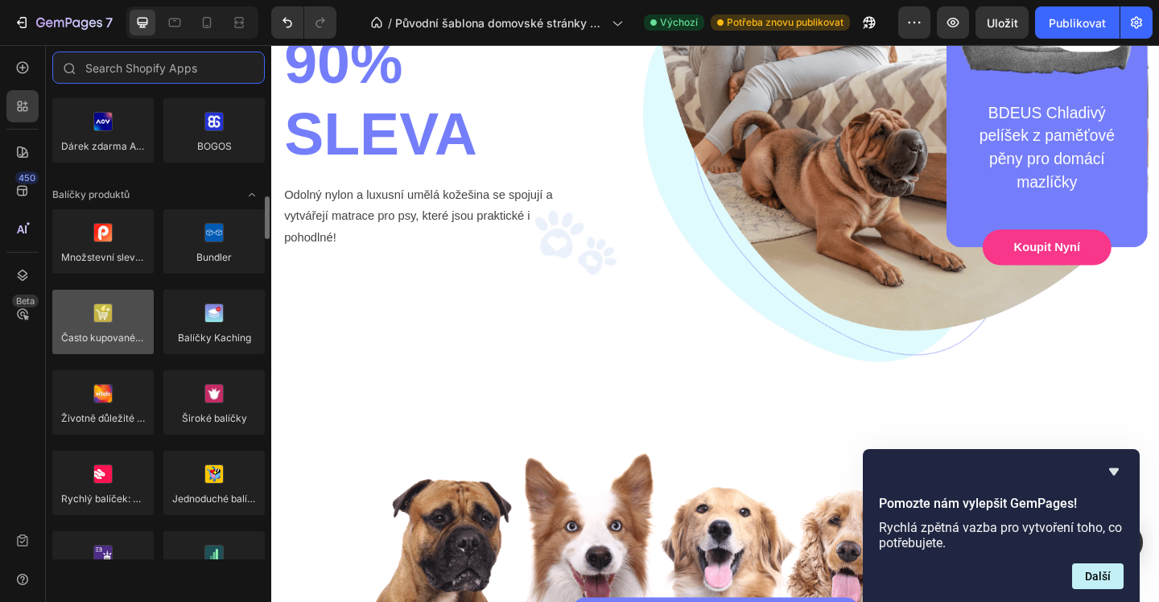
scroll to position [1109, 0]
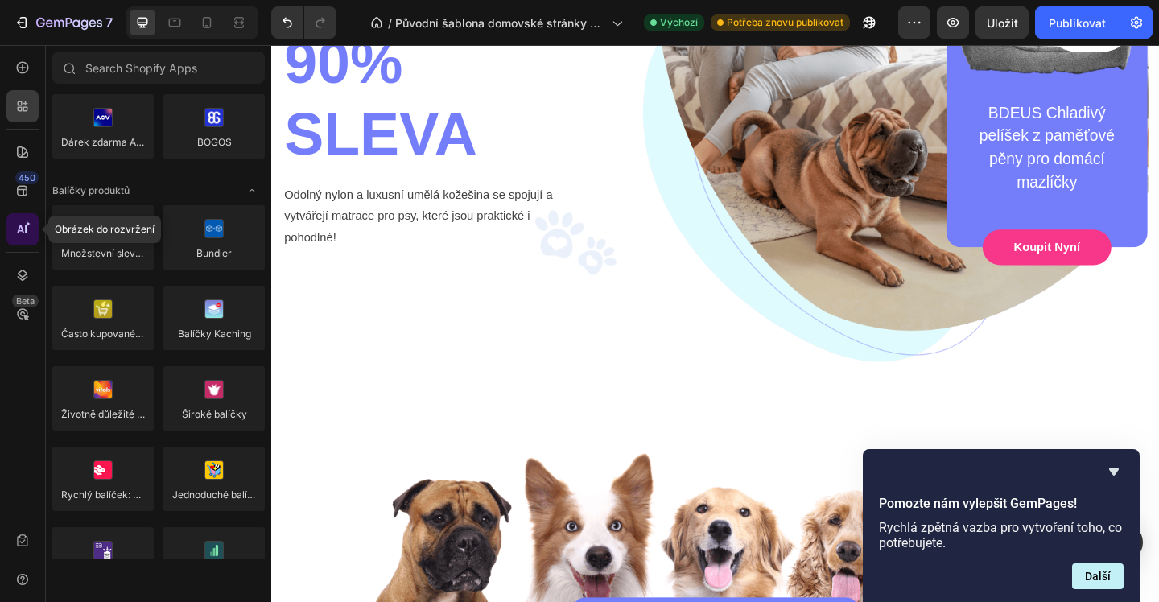
click at [34, 229] on div at bounding box center [22, 229] width 32 height 32
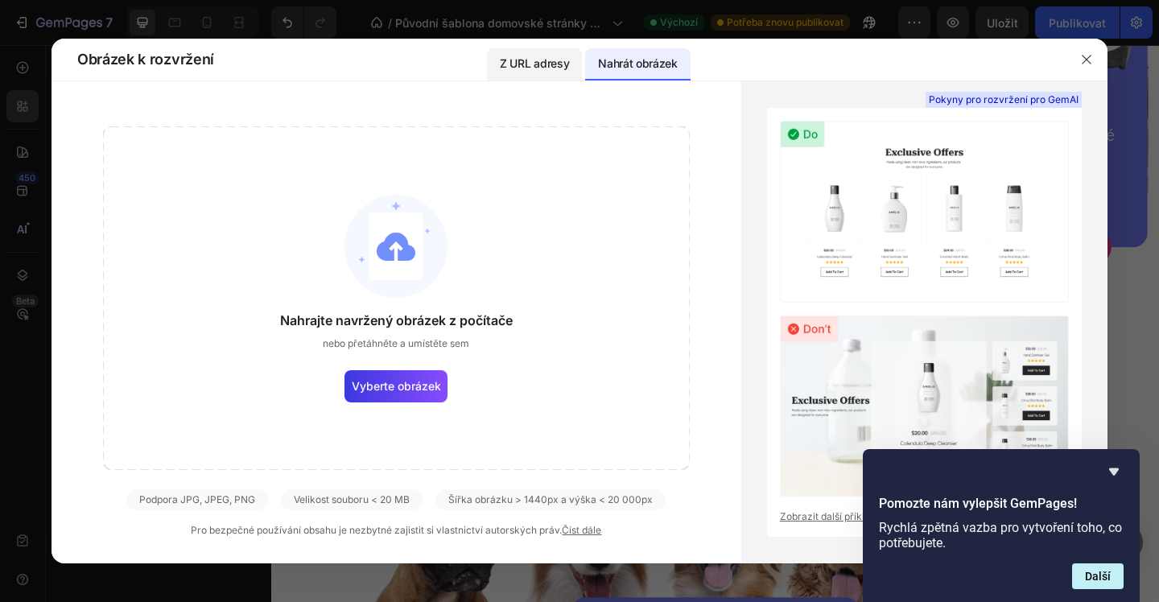
click at [551, 68] on font "Z URL adresy" at bounding box center [534, 63] width 69 height 14
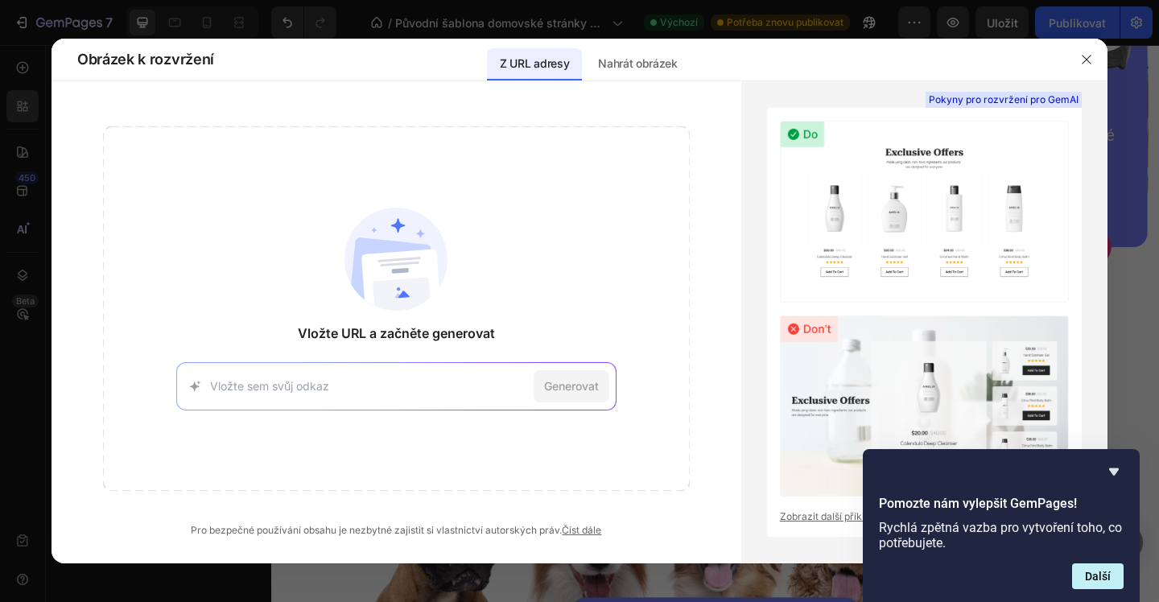
click at [392, 397] on div "Generovat" at bounding box center [396, 386] width 440 height 48
click at [378, 385] on input at bounding box center [368, 386] width 317 height 17
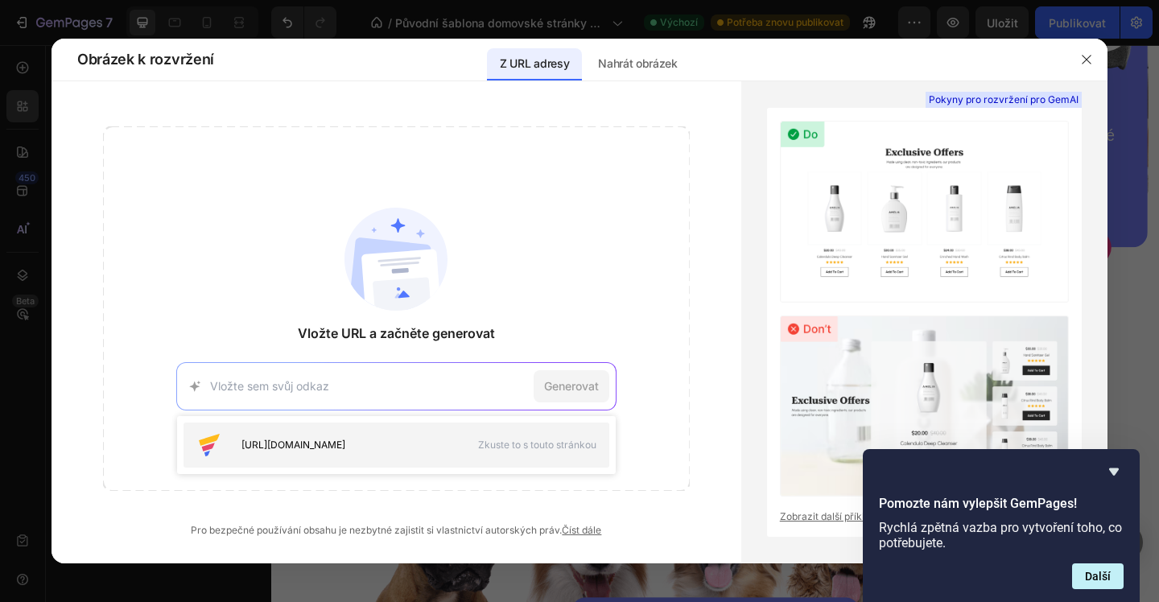
click at [537, 452] on div "[URL][DOMAIN_NAME] Zkuste to s touto stránkou" at bounding box center [397, 445] width 426 height 45
type input "[URL][DOMAIN_NAME]"
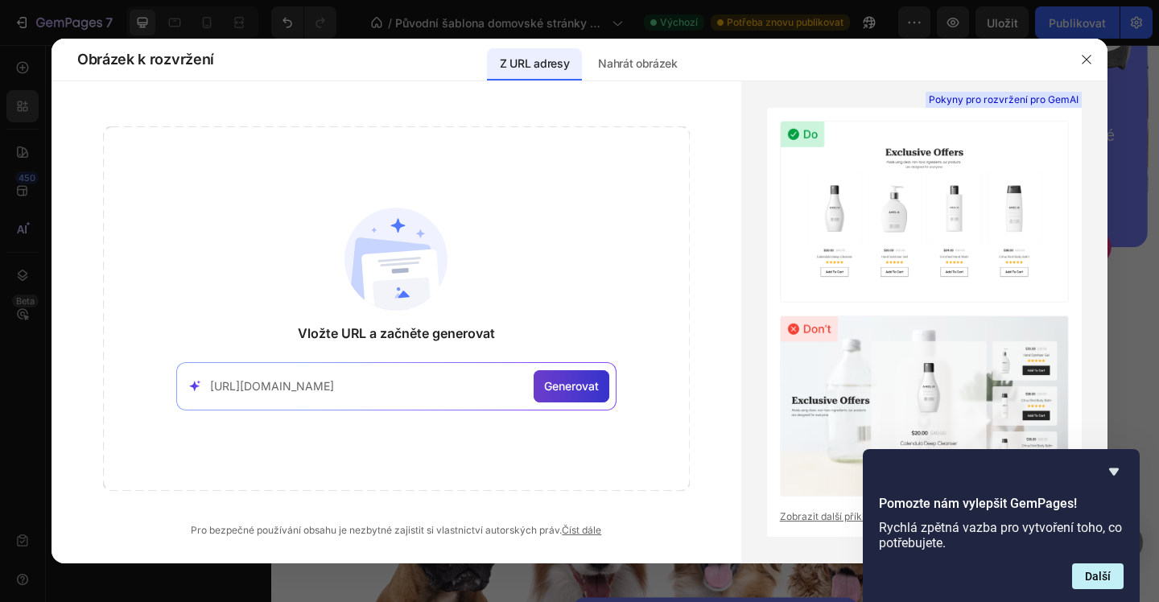
click at [541, 392] on div "Generovat" at bounding box center [572, 386] width 76 height 32
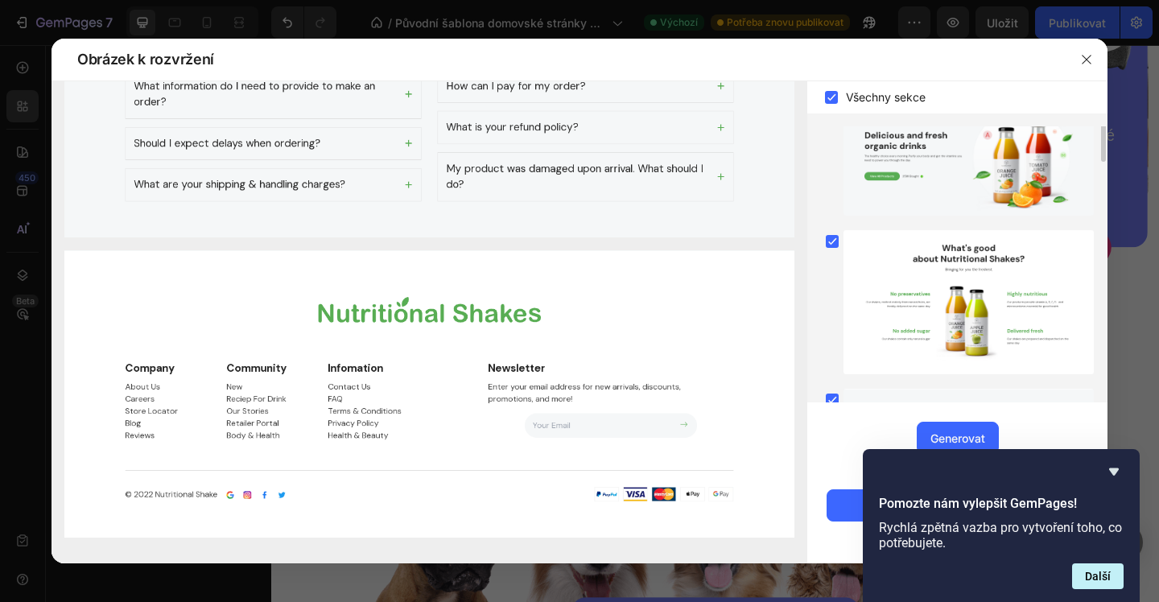
scroll to position [0, 0]
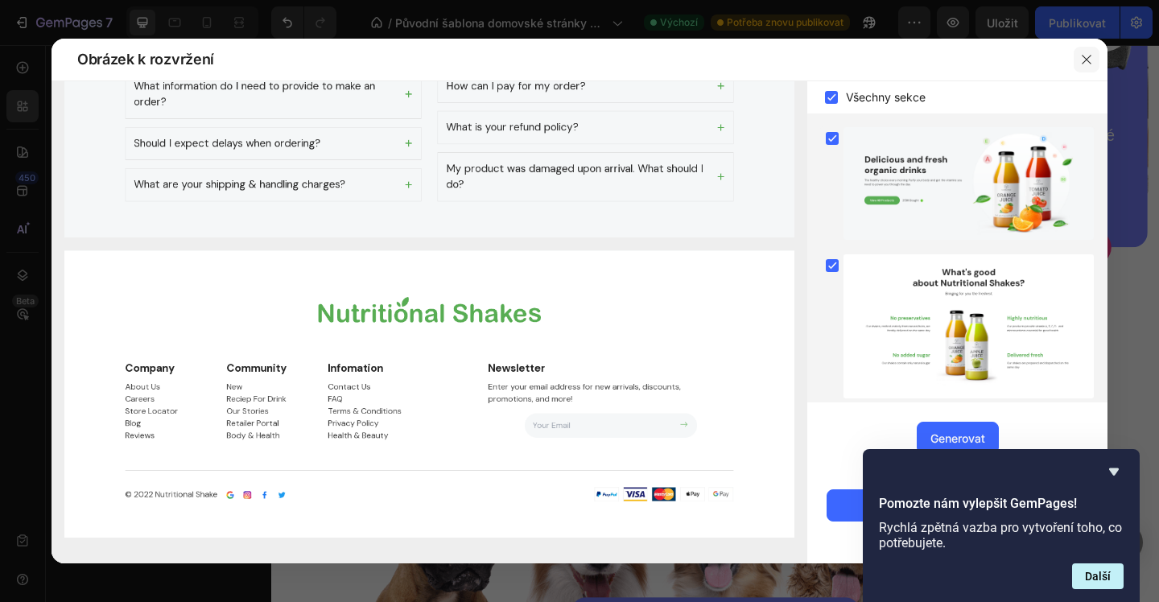
click at [1084, 53] on icon "button" at bounding box center [1086, 59] width 13 height 13
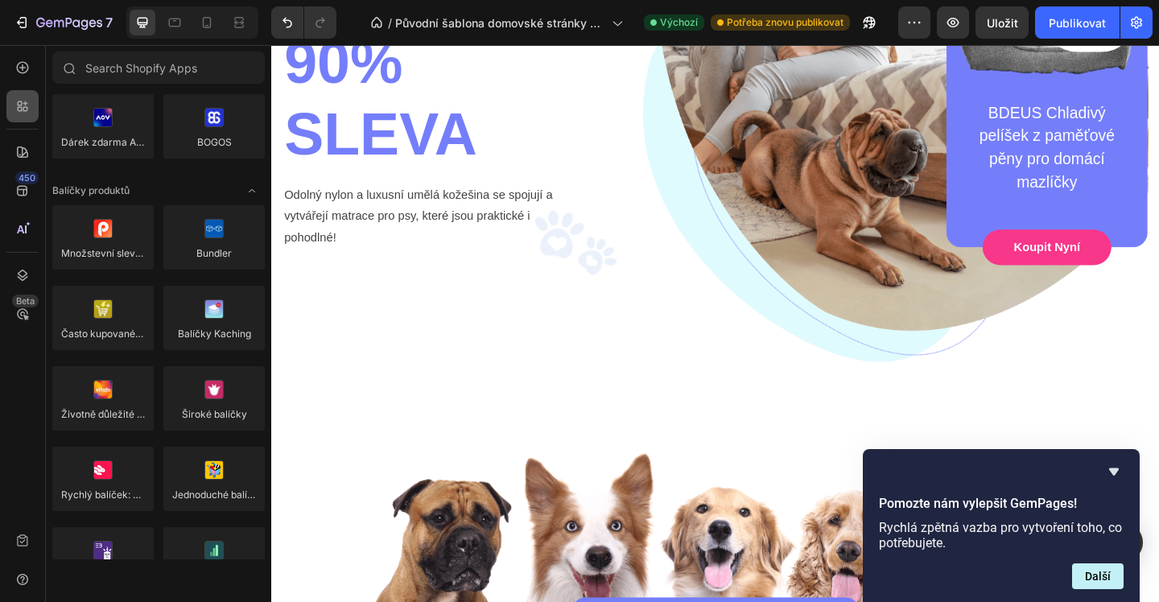
click at [27, 101] on icon at bounding box center [22, 106] width 16 height 16
click at [31, 229] on div at bounding box center [22, 229] width 32 height 32
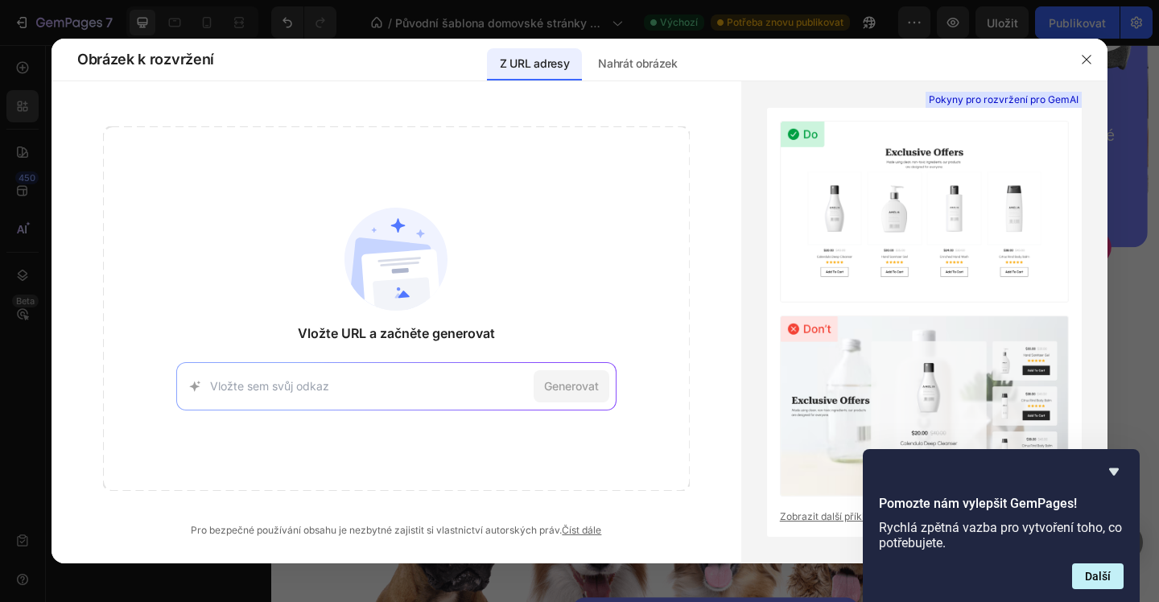
click at [398, 372] on div "Generovat" at bounding box center [396, 386] width 440 height 48
click at [386, 390] on input at bounding box center [368, 386] width 317 height 17
paste input "[URL][DOMAIN_NAME]"
type input "[URL][DOMAIN_NAME]"
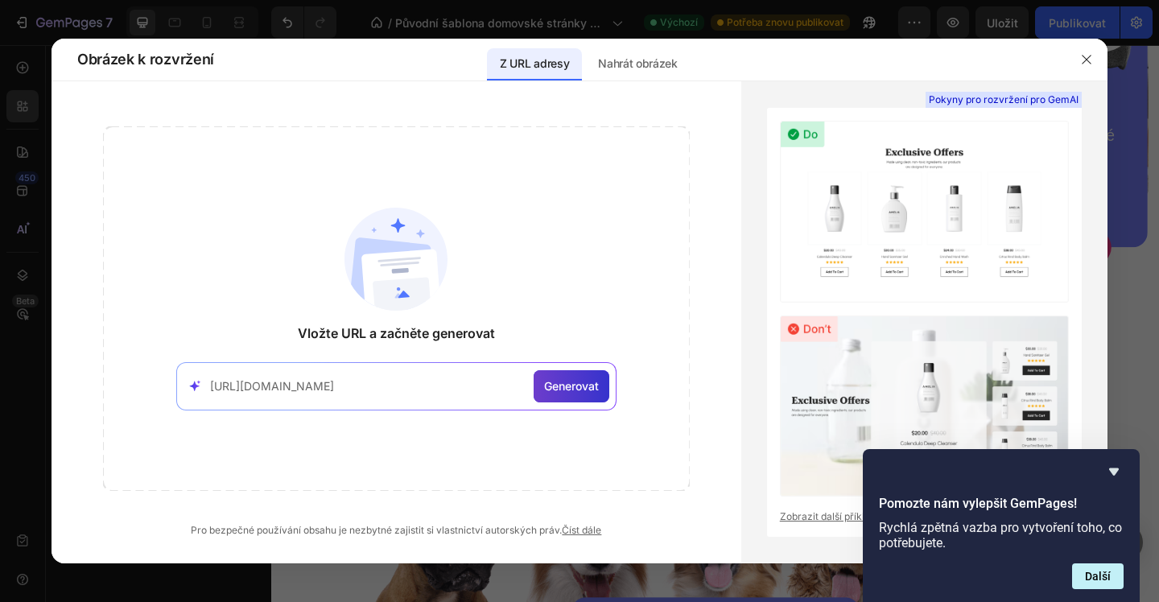
scroll to position [0, 0]
click at [563, 382] on font "Generovat" at bounding box center [571, 386] width 55 height 14
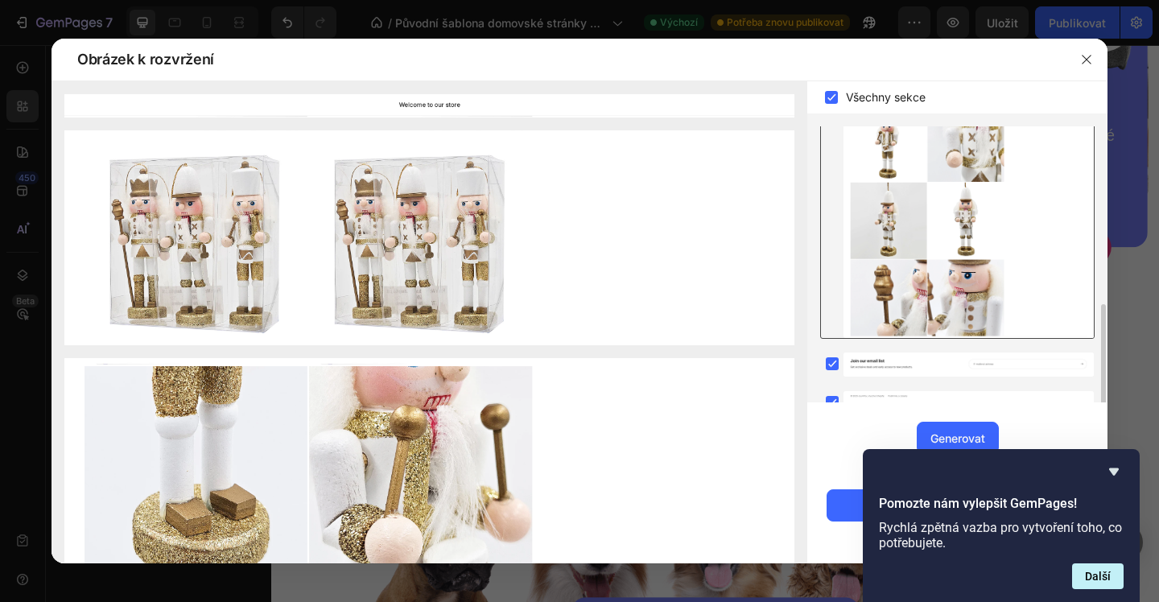
scroll to position [332, 0]
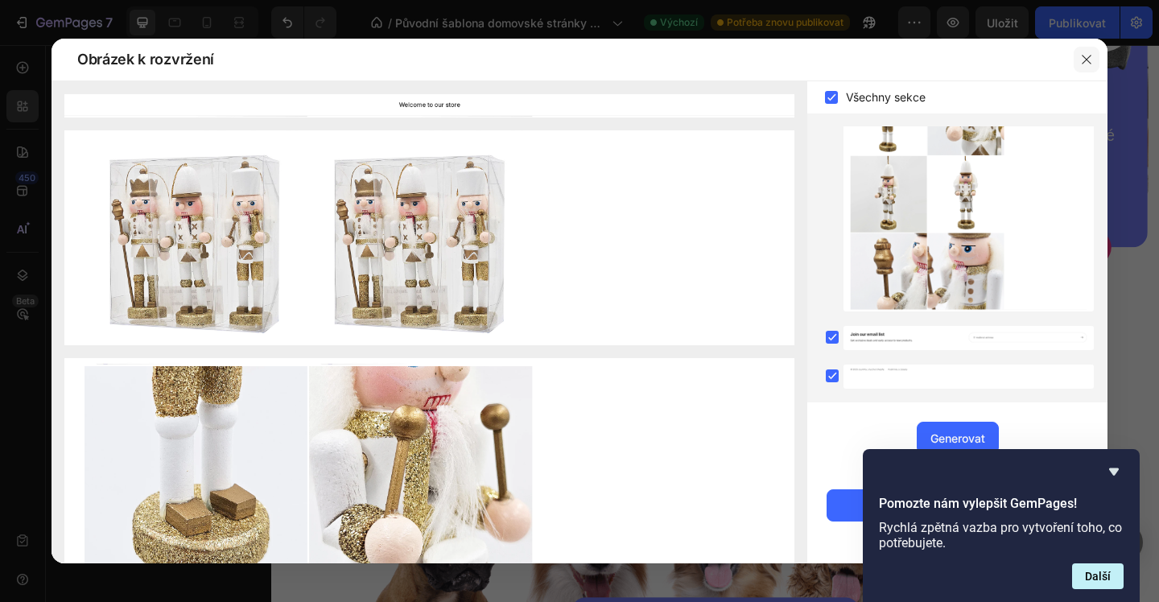
click at [1084, 60] on icon "button" at bounding box center [1086, 59] width 13 height 13
